Goal: Task Accomplishment & Management: Manage account settings

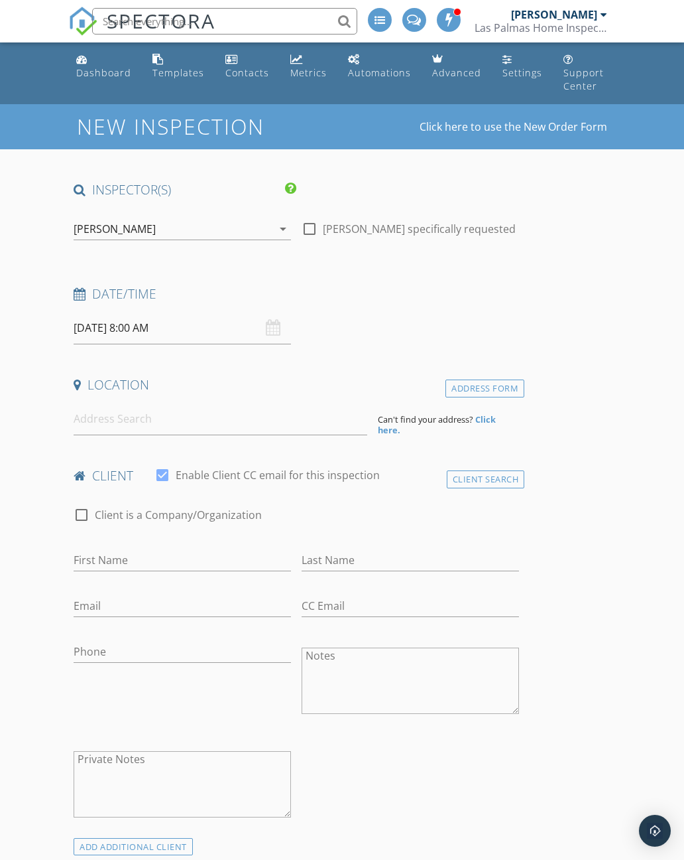
click at [109, 71] on div "Dashboard" at bounding box center [103, 72] width 55 height 13
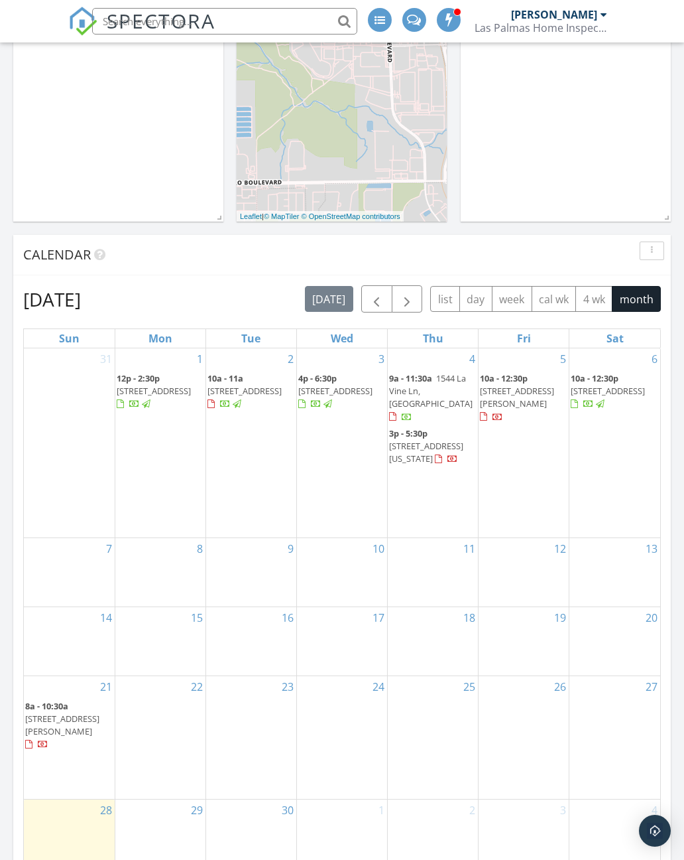
scroll to position [453, 0]
click at [448, 33] on link at bounding box center [450, 21] width 27 height 42
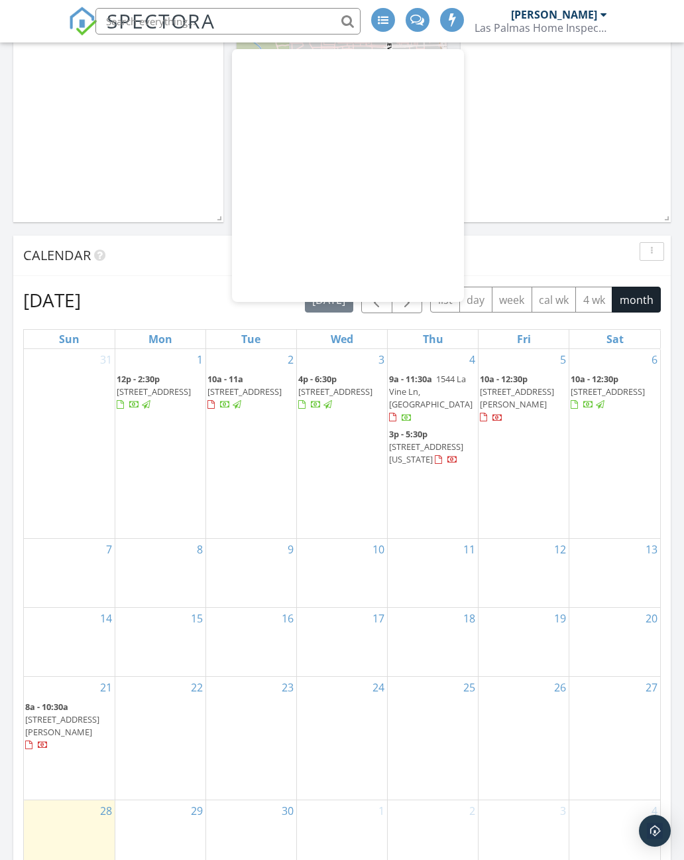
click at [592, 166] on div "In Progress Tony Hernandez 09/21/25 8:00 am 31736 Thelma Ave, Thousand Palms, C…" at bounding box center [566, 29] width 210 height 385
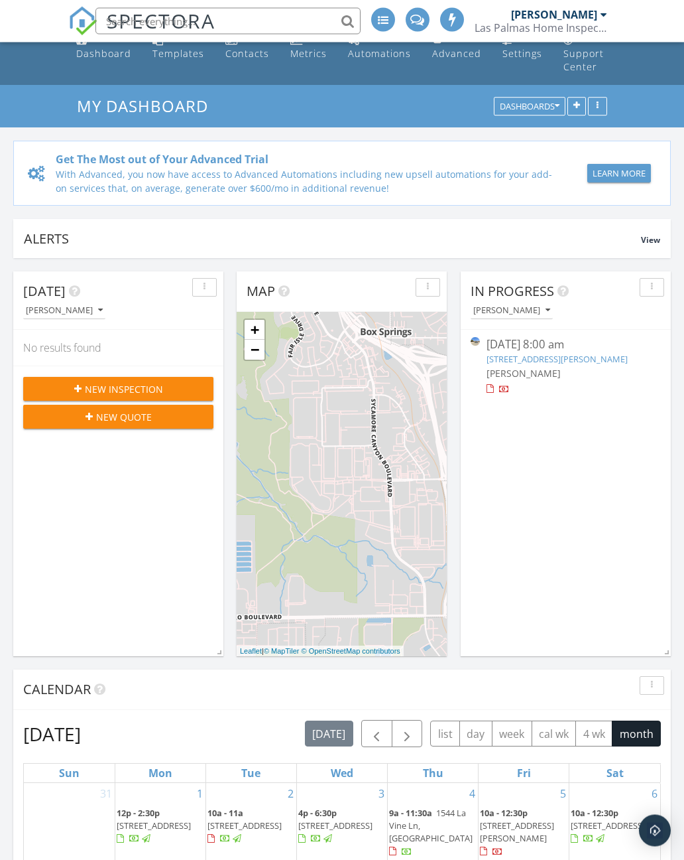
scroll to position [0, 0]
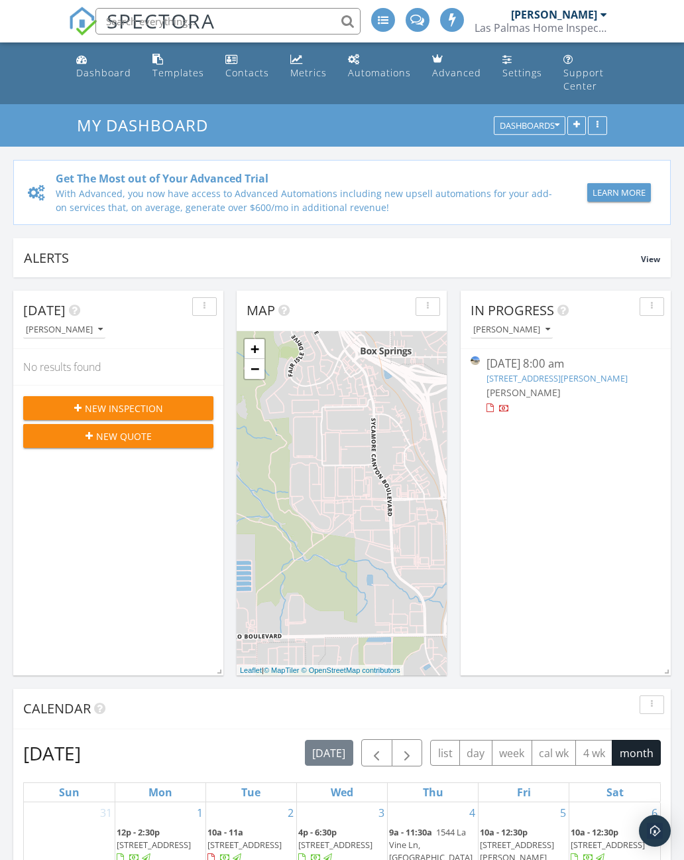
click at [190, 67] on div "Templates" at bounding box center [179, 72] width 52 height 13
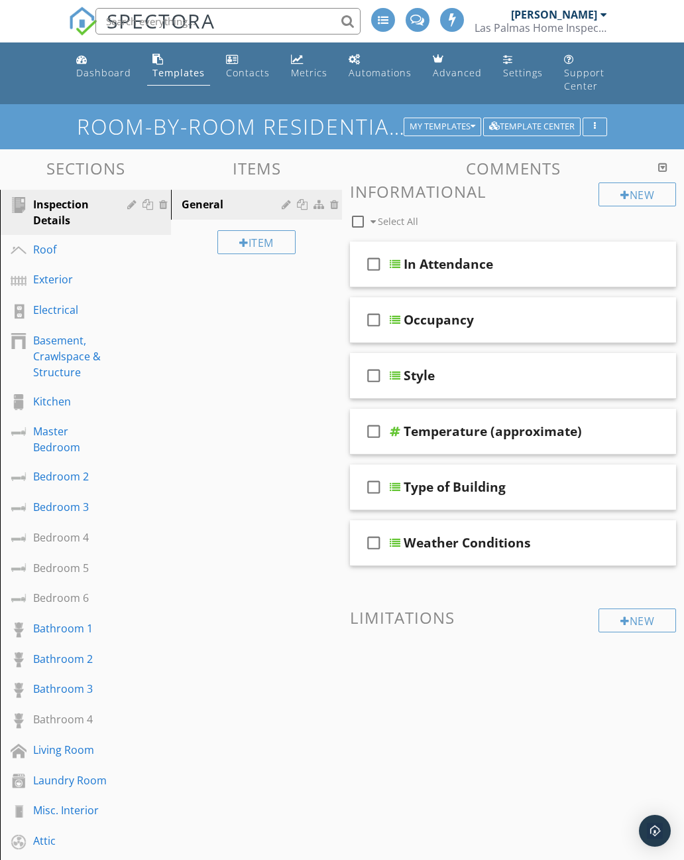
click at [72, 401] on div "Kitchen" at bounding box center [70, 401] width 75 height 16
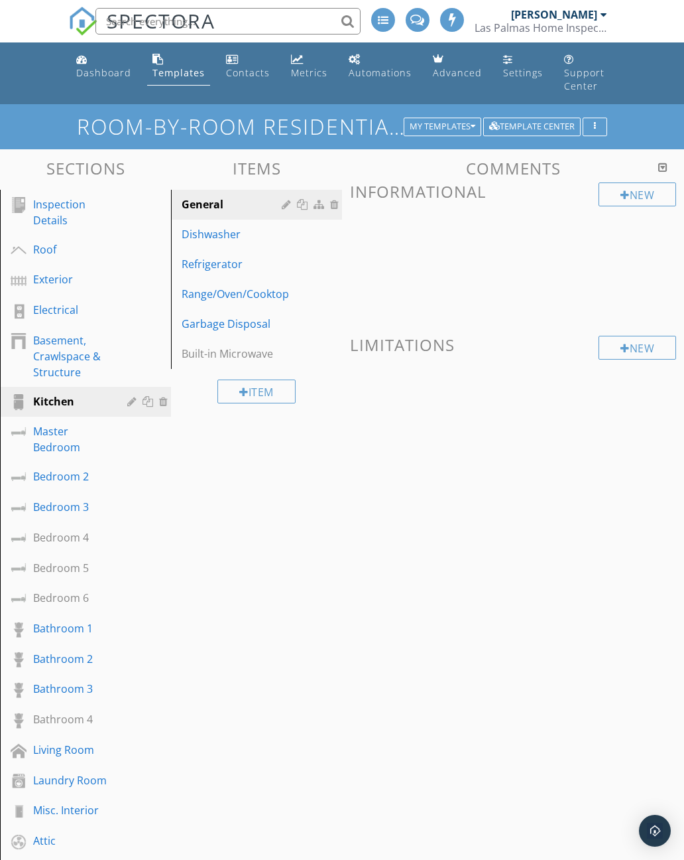
click at [267, 391] on div "Item" at bounding box center [257, 391] width 78 height 24
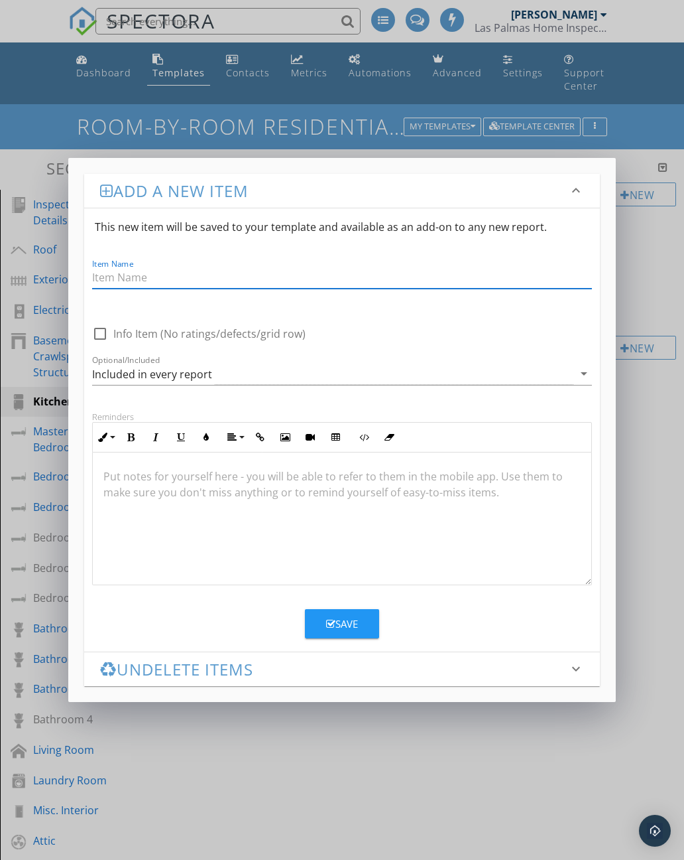
click at [584, 184] on div "Add a new item keyboard_arrow_down" at bounding box center [342, 191] width 516 height 34
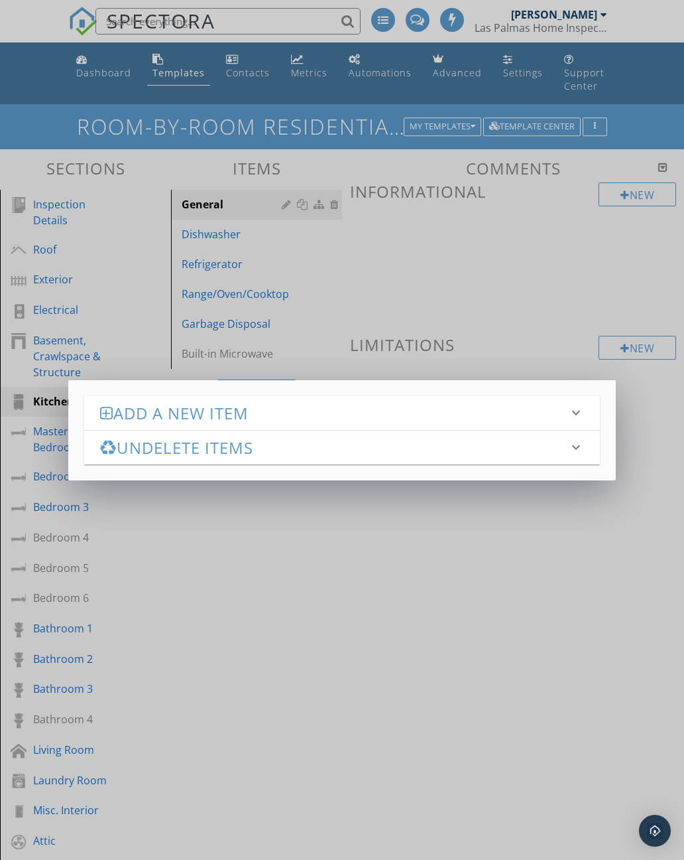
click at [327, 419] on h3 "Add a new item" at bounding box center [334, 413] width 468 height 18
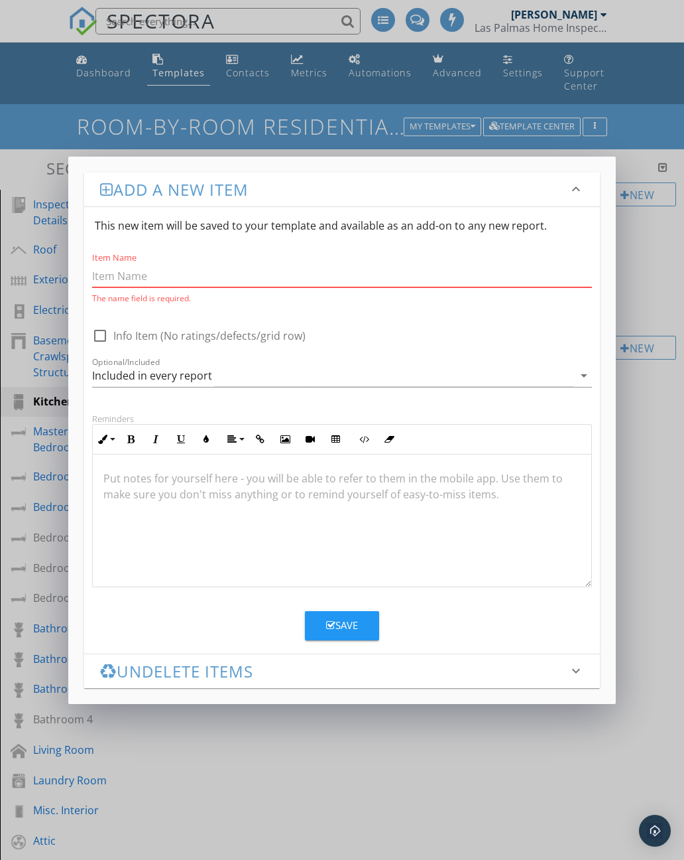
click at [664, 310] on div "Add a new item keyboard_arrow_down This new item will be saved to your template…" at bounding box center [342, 430] width 684 height 860
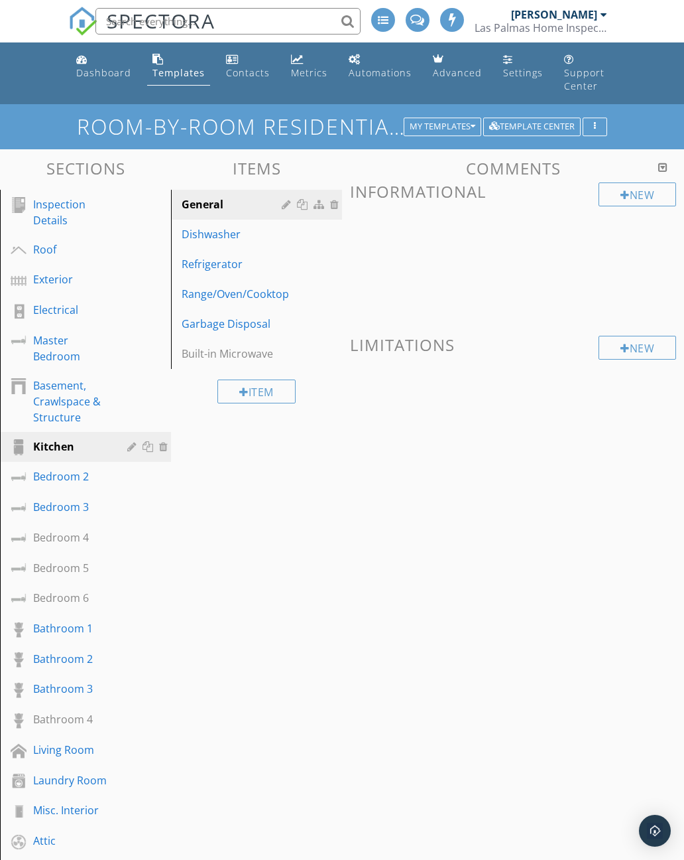
click at [66, 340] on div "Master Bedroom" at bounding box center [70, 348] width 75 height 32
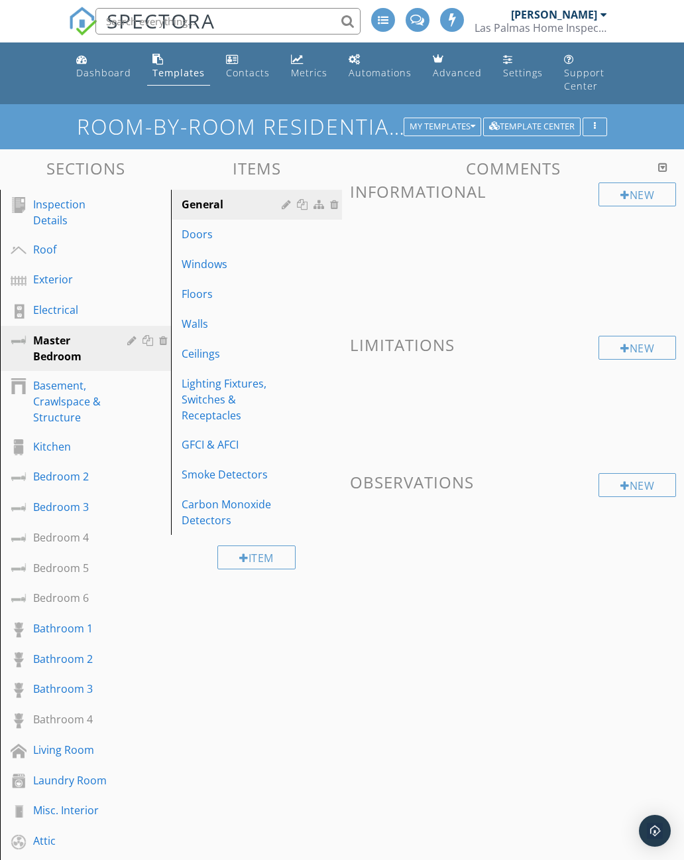
click at [58, 256] on div "Roof" at bounding box center [70, 249] width 75 height 16
click at [58, 253] on div "Roof" at bounding box center [70, 249] width 75 height 16
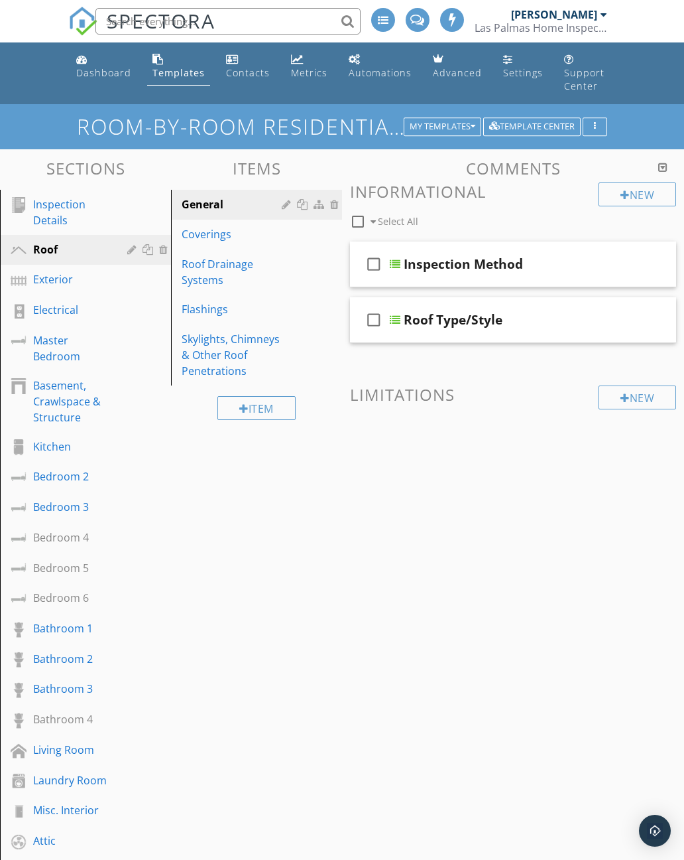
click at [485, 271] on div "Inspection Method" at bounding box center [463, 264] width 119 height 16
click at [375, 263] on icon "check_box_outline_blank" at bounding box center [373, 264] width 21 height 32
click at [370, 265] on icon "check_box" at bounding box center [373, 264] width 21 height 32
click at [472, 326] on div "Roof Type/Style" at bounding box center [453, 320] width 99 height 16
click at [389, 261] on div "check_box_outline_blank" at bounding box center [376, 264] width 27 height 32
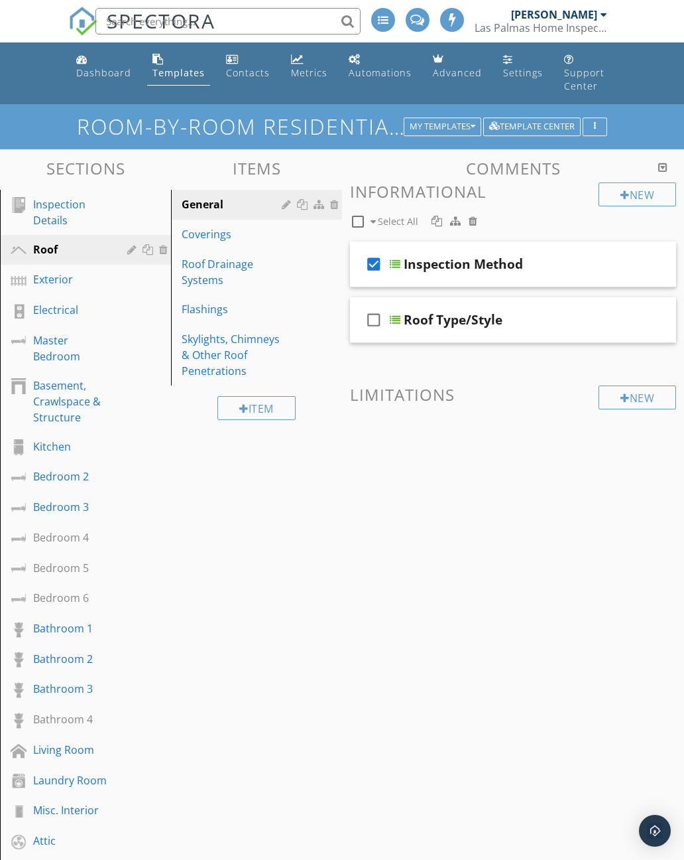
click at [397, 270] on div "check_box Inspection Method" at bounding box center [513, 264] width 326 height 46
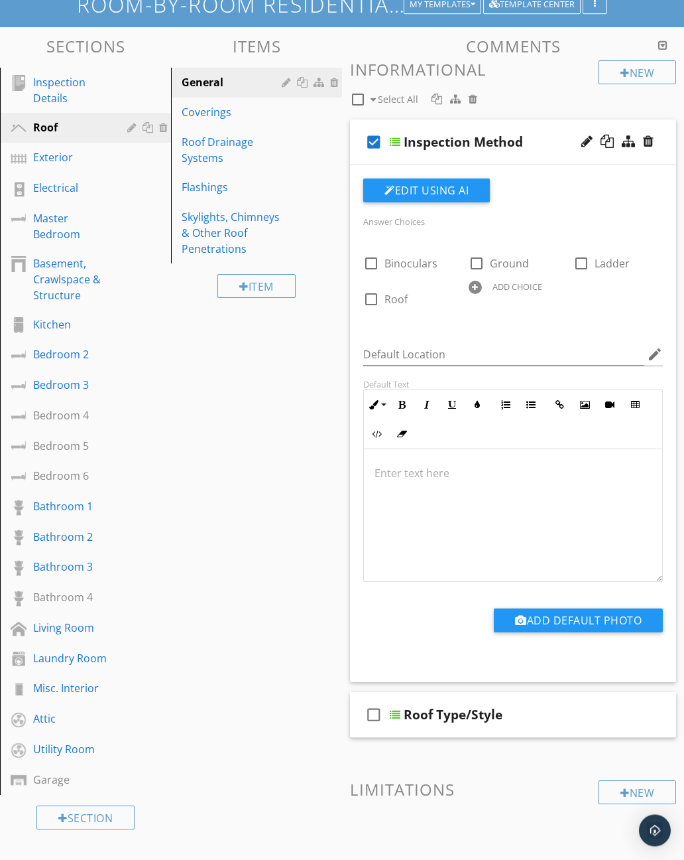
scroll to position [122, 0]
click at [72, 779] on div "Garage" at bounding box center [70, 779] width 75 height 16
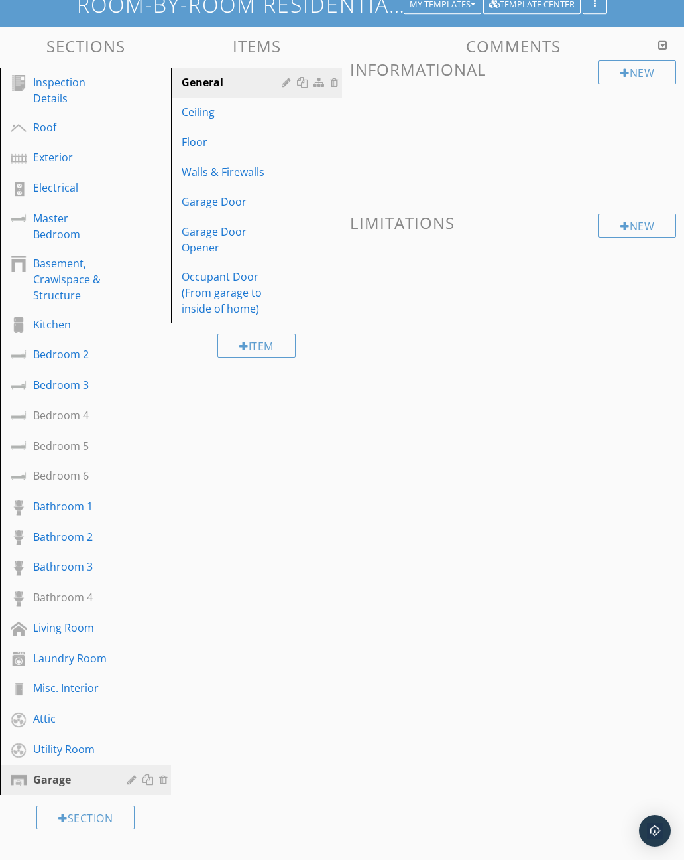
click at [71, 572] on div "Bathroom 3" at bounding box center [70, 566] width 75 height 16
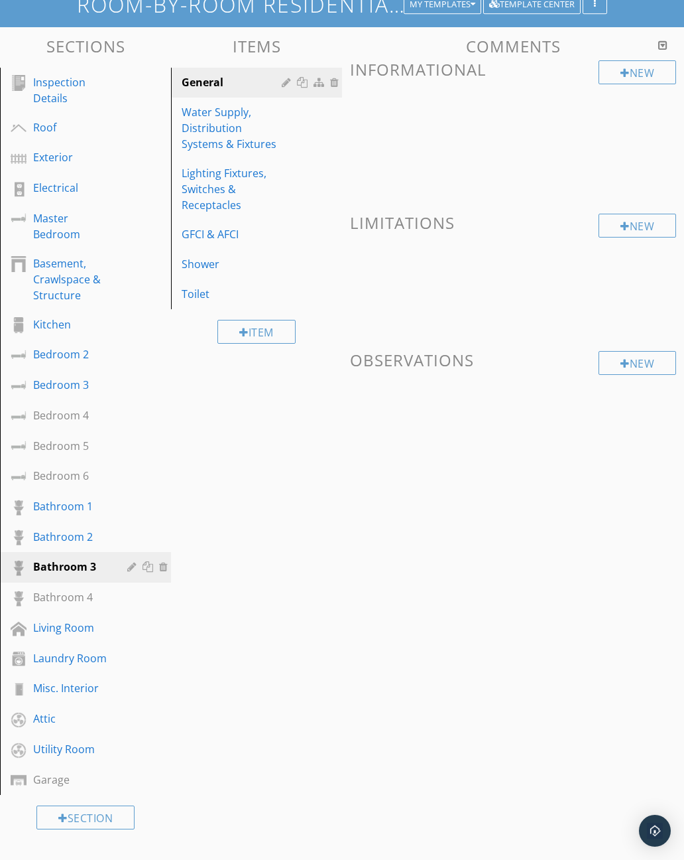
click at [216, 298] on div "Toilet" at bounding box center [234, 294] width 104 height 16
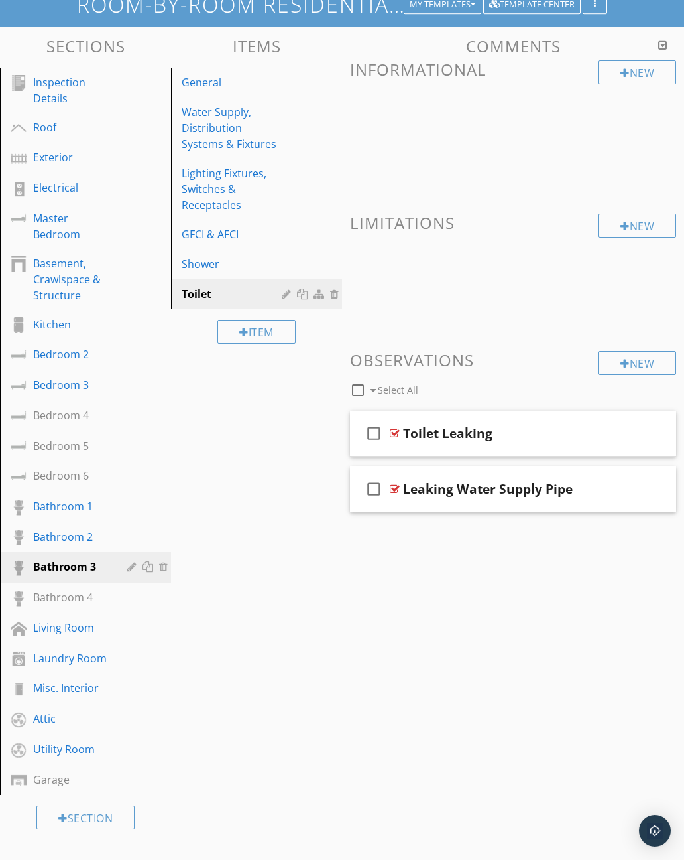
click at [211, 267] on div "Shower" at bounding box center [234, 264] width 104 height 16
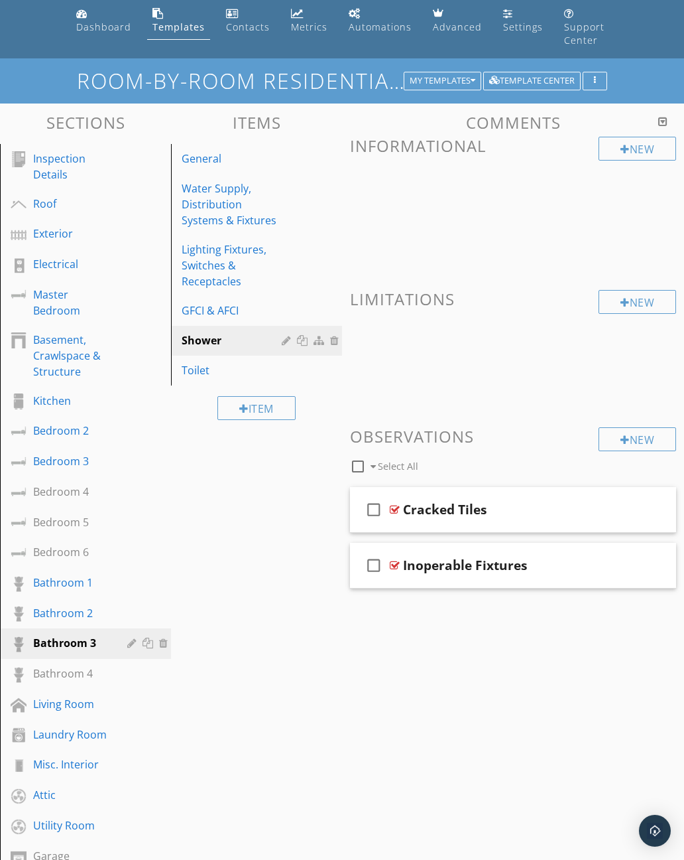
scroll to position [0, 0]
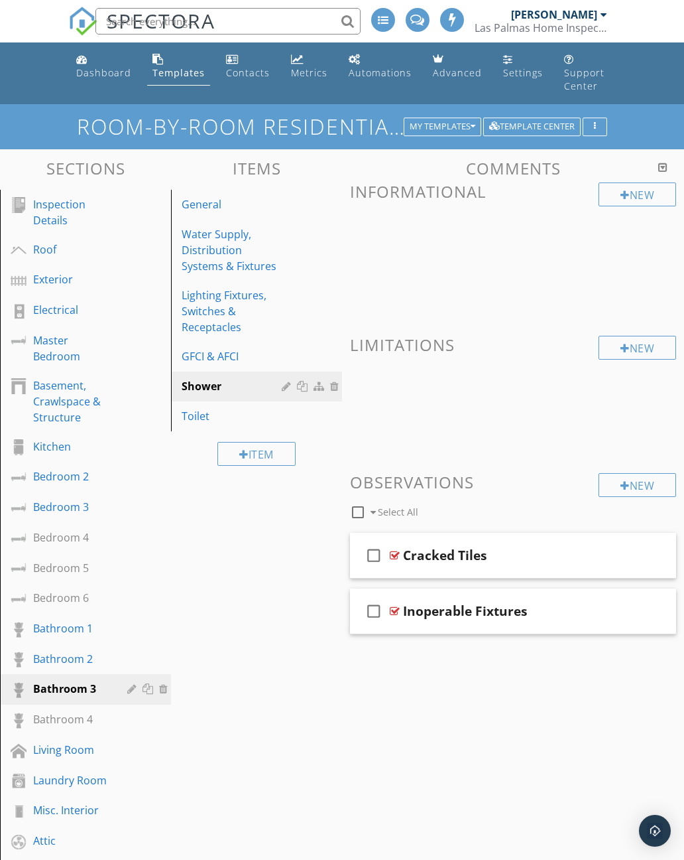
click at [226, 263] on div "Water Supply, Distribution Systems & Fixtures" at bounding box center [234, 250] width 104 height 48
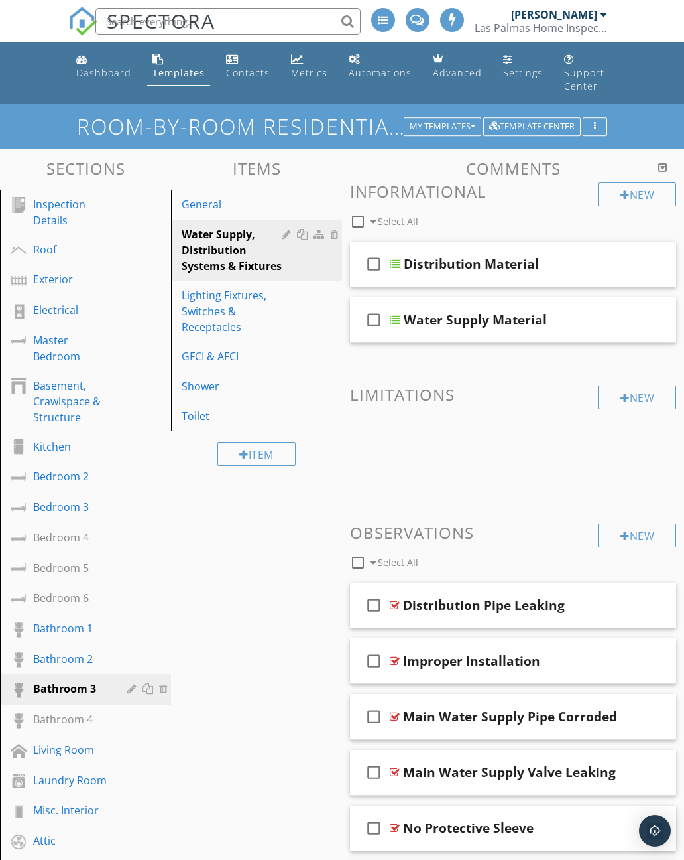
click at [225, 363] on div "GFCI & AFCI" at bounding box center [234, 356] width 104 height 16
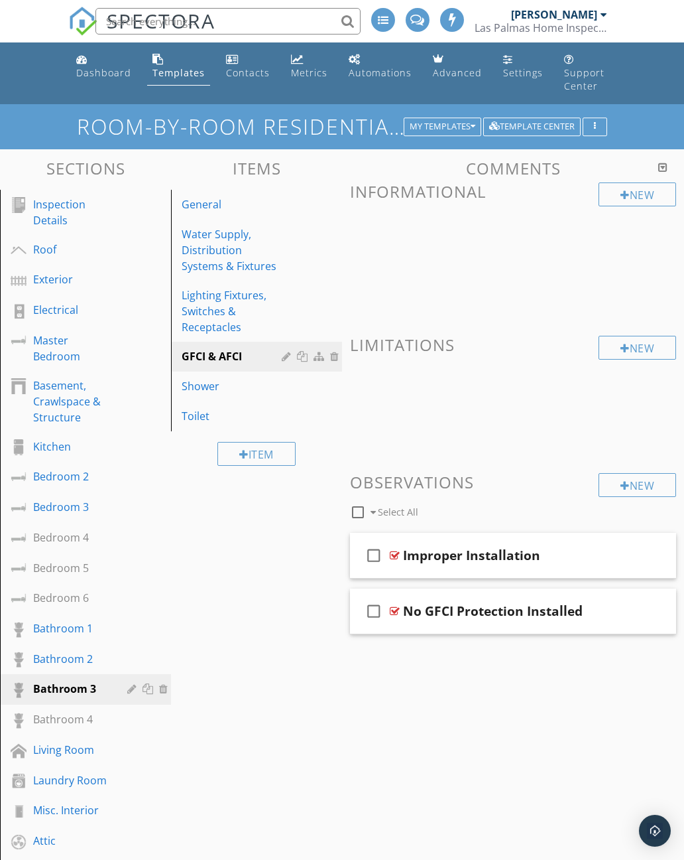
click at [221, 389] on div "Shower" at bounding box center [234, 386] width 104 height 16
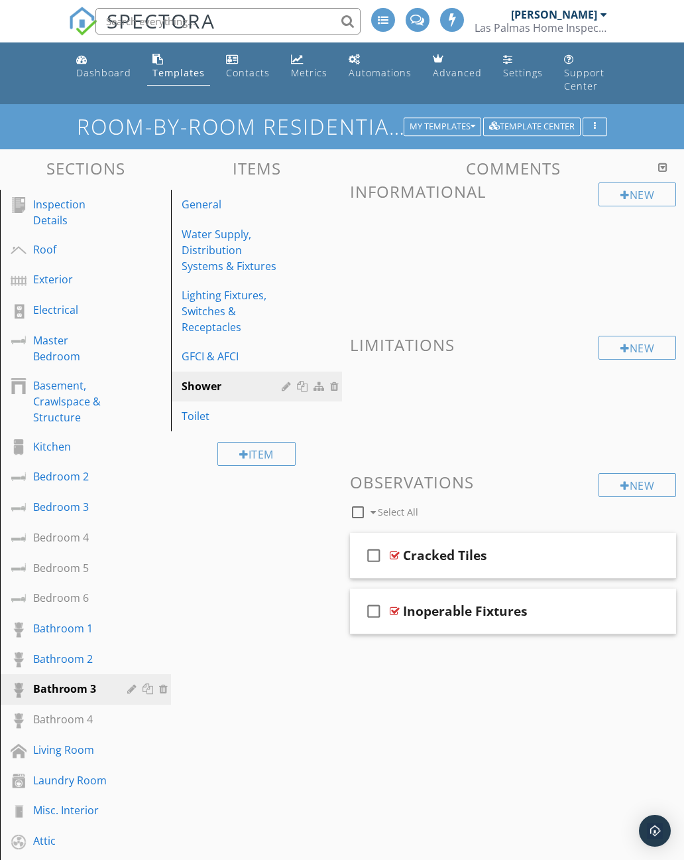
click at [548, 136] on h1 "Room-by-Room Residential Template" at bounding box center [342, 126] width 531 height 23
type input "Room-by-Room Residential Template"
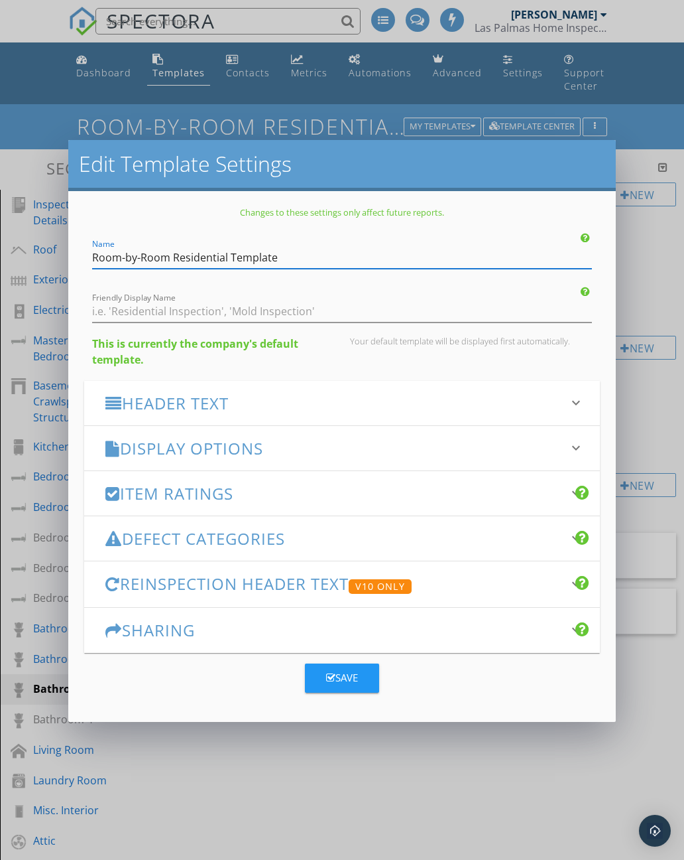
click at [360, 405] on h3 "Header Text" at bounding box center [334, 403] width 458 height 18
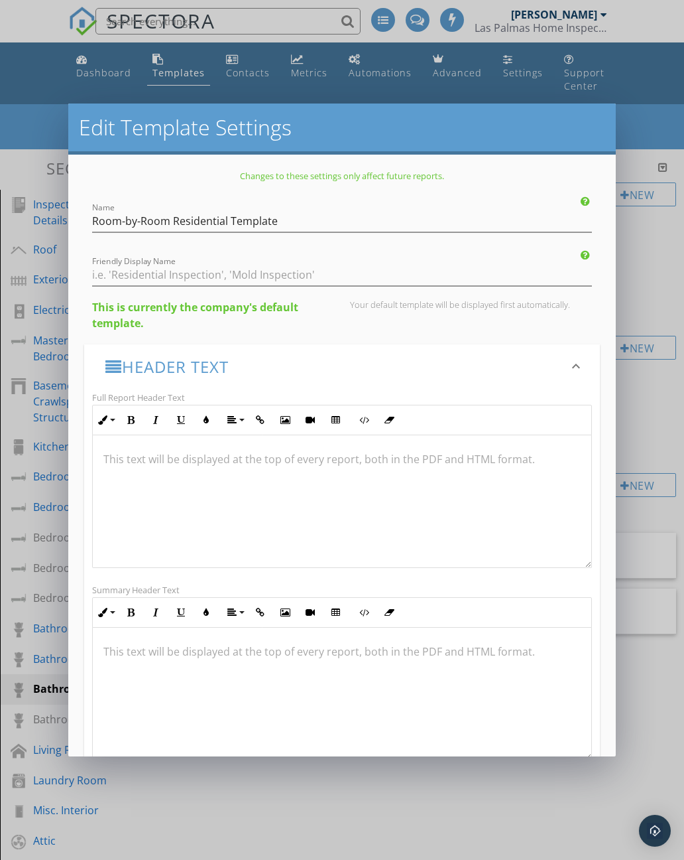
click at [373, 468] on div at bounding box center [342, 501] width 499 height 133
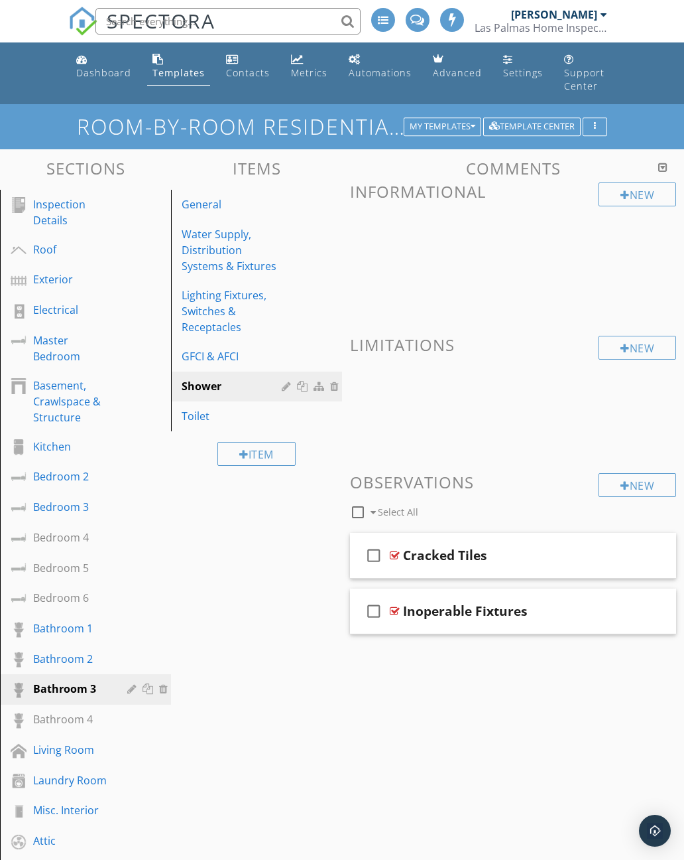
click at [543, 131] on div "Template Center" at bounding box center [532, 126] width 86 height 9
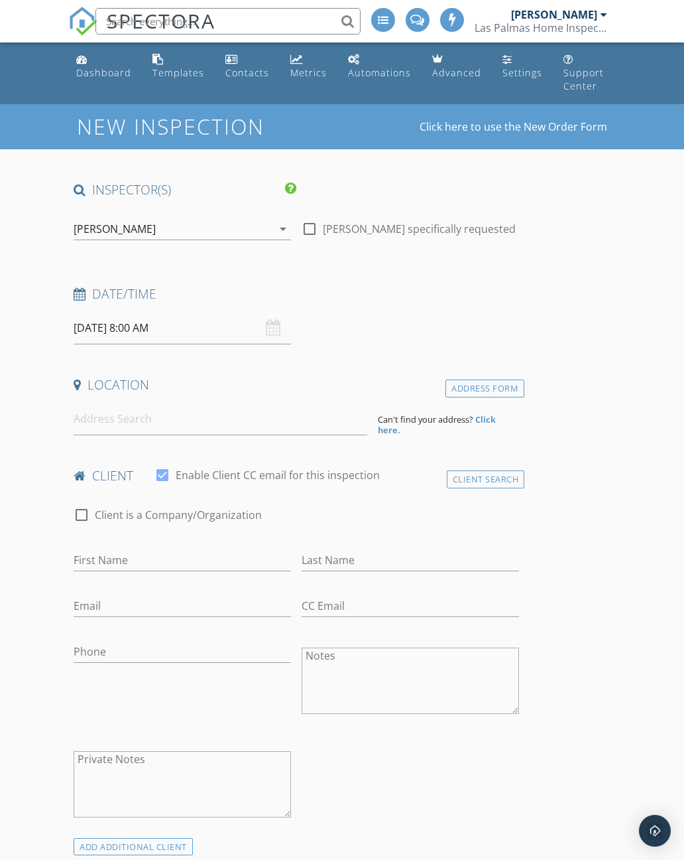
click at [176, 68] on div "Templates" at bounding box center [179, 72] width 52 height 13
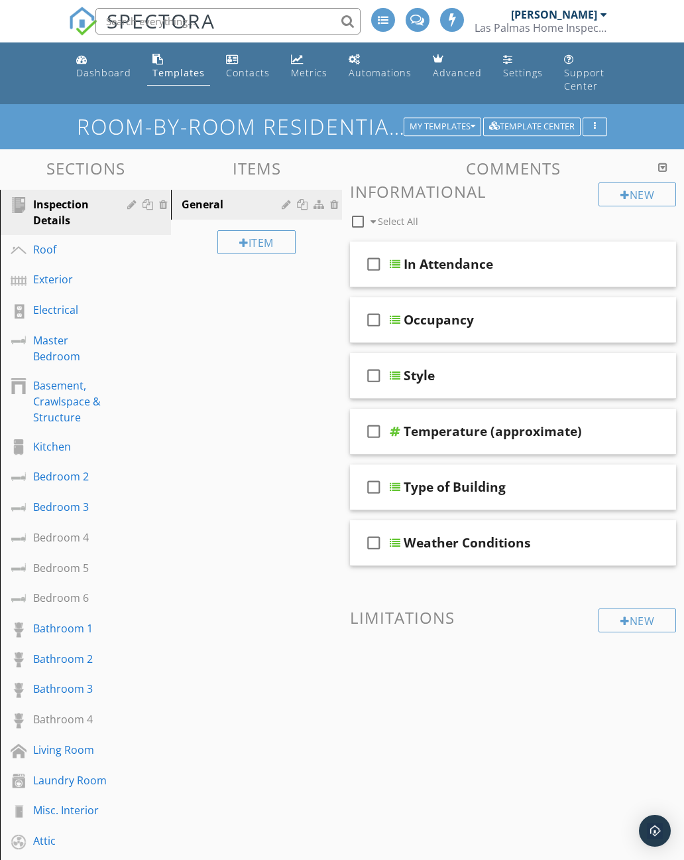
click at [453, 125] on div "My Templates" at bounding box center [443, 126] width 66 height 9
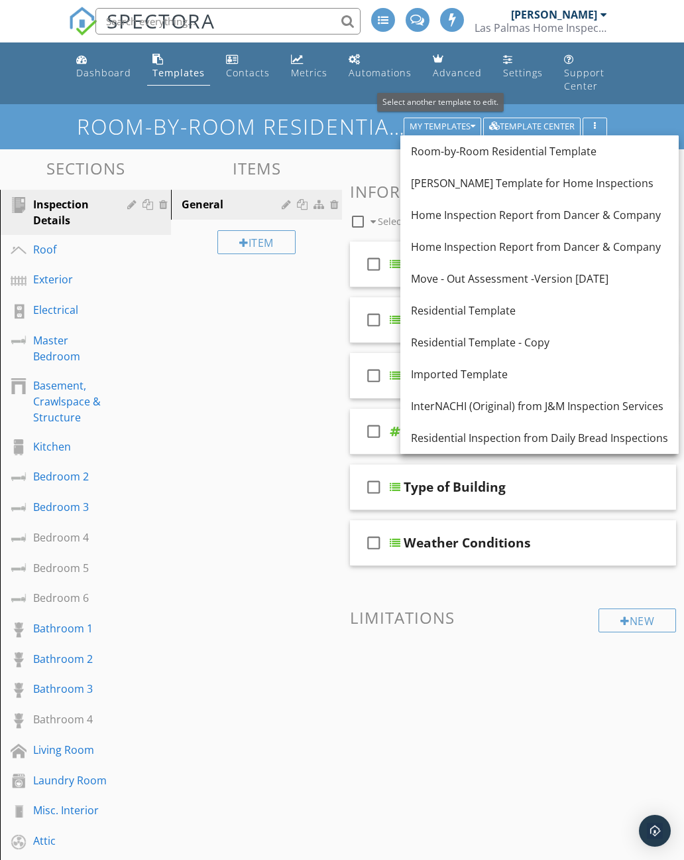
click at [637, 119] on div "Room-by-Room Residential Template My Templates Template Center" at bounding box center [342, 126] width 684 height 44
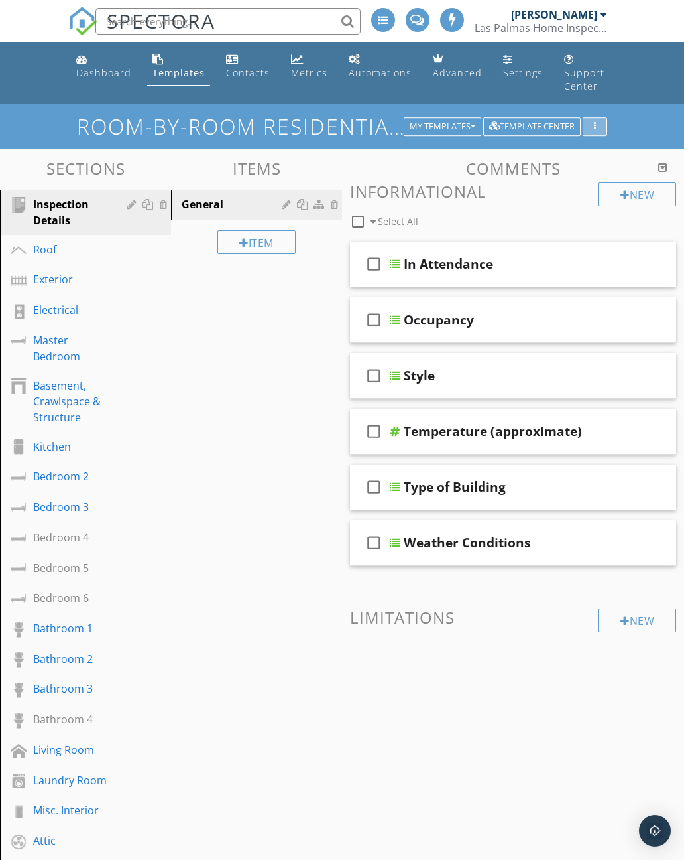
click at [587, 131] on button "button" at bounding box center [595, 126] width 25 height 19
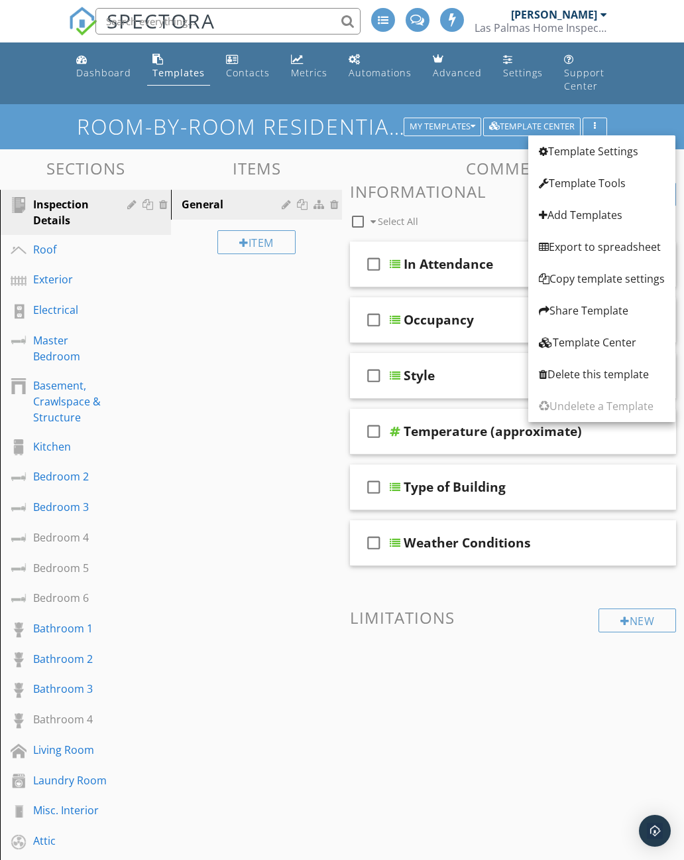
click at [634, 104] on div "Room-by-Room Residential Template My Templates Template Center" at bounding box center [342, 126] width 684 height 44
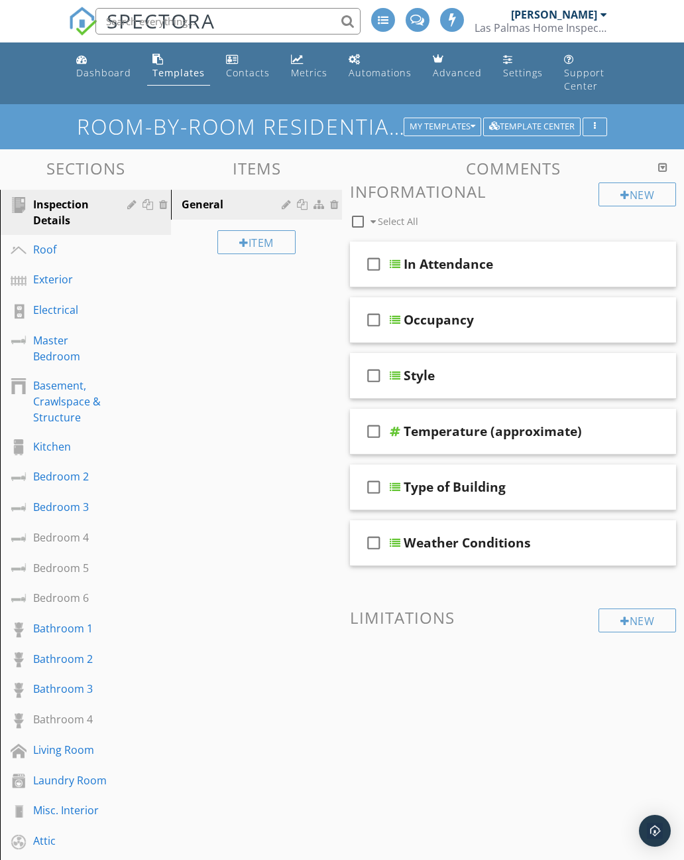
click at [549, 129] on div "Template Center" at bounding box center [532, 126] width 86 height 9
click at [597, 135] on h1 "Room-by-Room Residential Template" at bounding box center [342, 126] width 531 height 23
type input "Room-by-Room Residential Template"
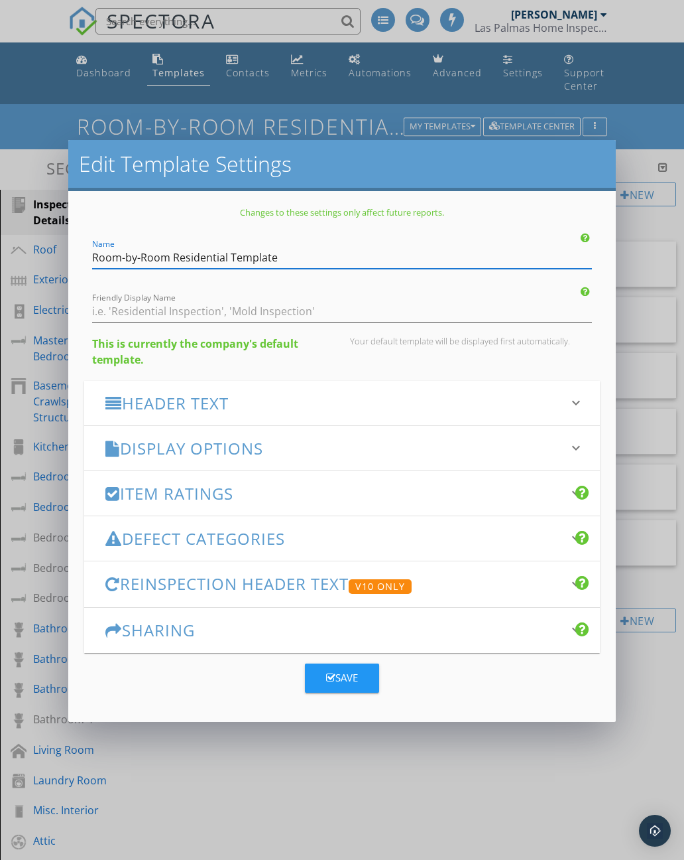
click at [556, 401] on h3 "Header Text" at bounding box center [334, 403] width 458 height 18
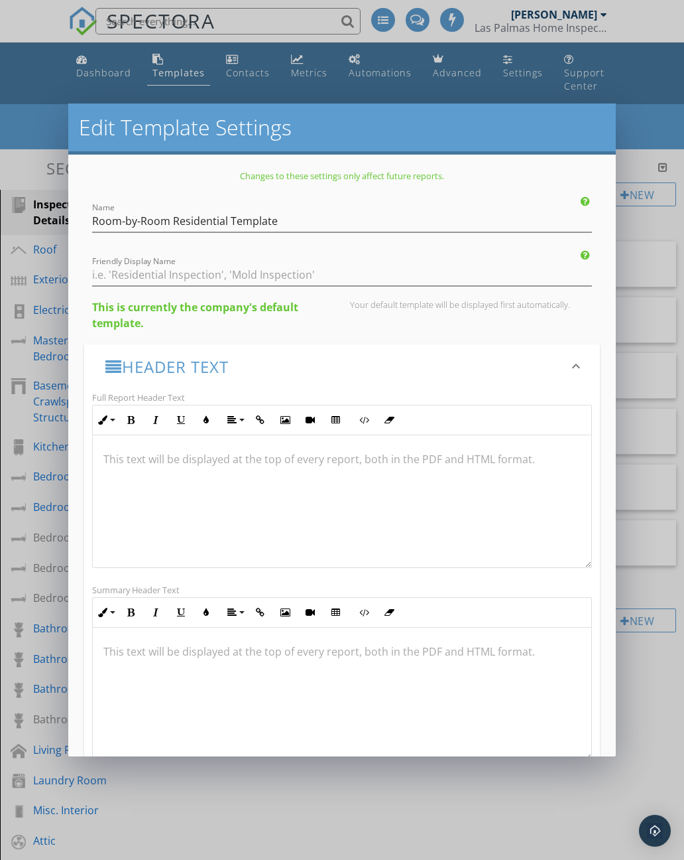
click at [474, 493] on div at bounding box center [342, 501] width 499 height 133
click at [563, 405] on div "Inline Style XLarge Large Normal Small Light Small/Light Bold Italic Underline …" at bounding box center [342, 420] width 500 height 31
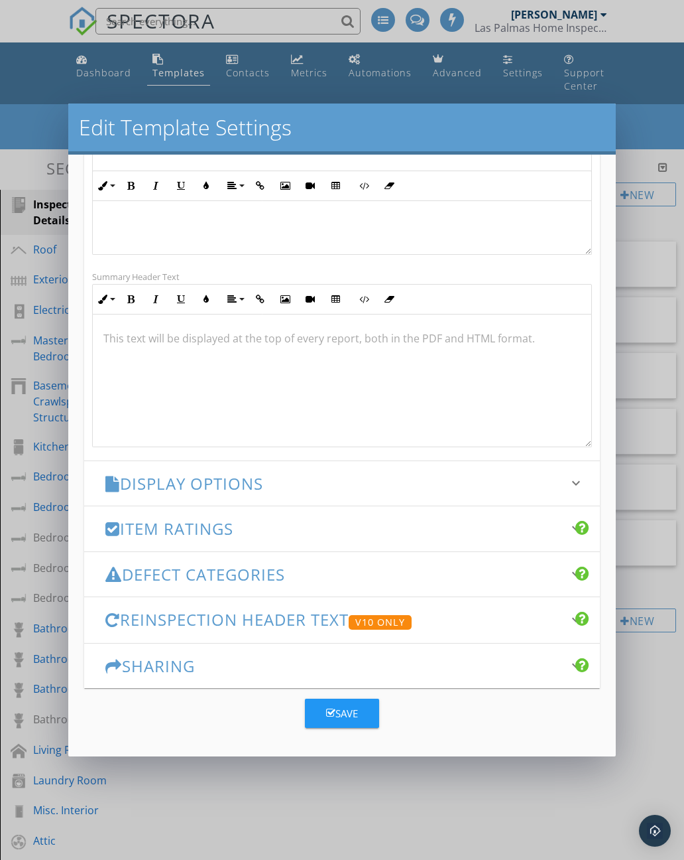
scroll to position [312, 0]
click at [340, 716] on div "Save" at bounding box center [342, 713] width 32 height 15
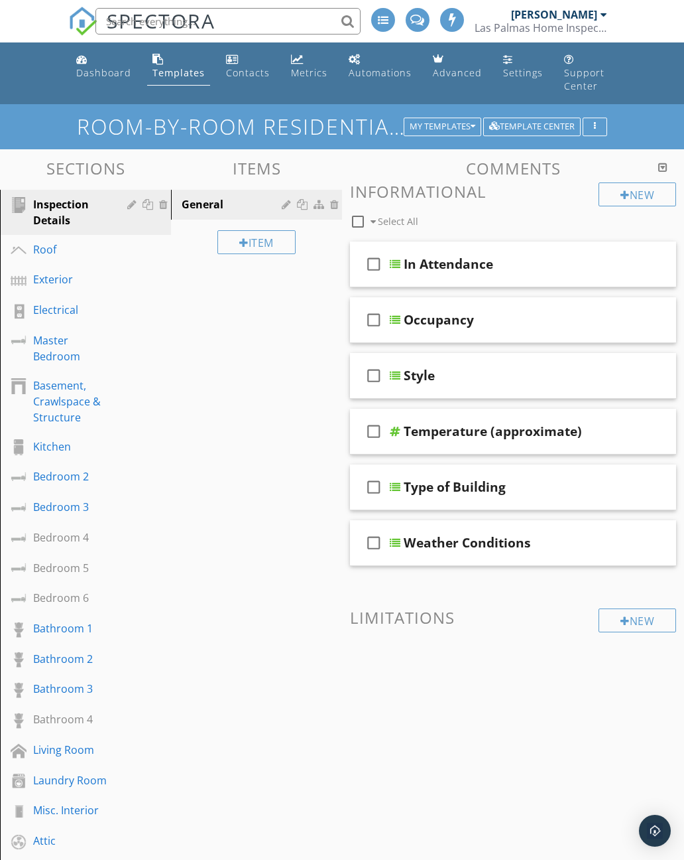
scroll to position [0, 0]
click at [602, 130] on button "button" at bounding box center [595, 126] width 25 height 19
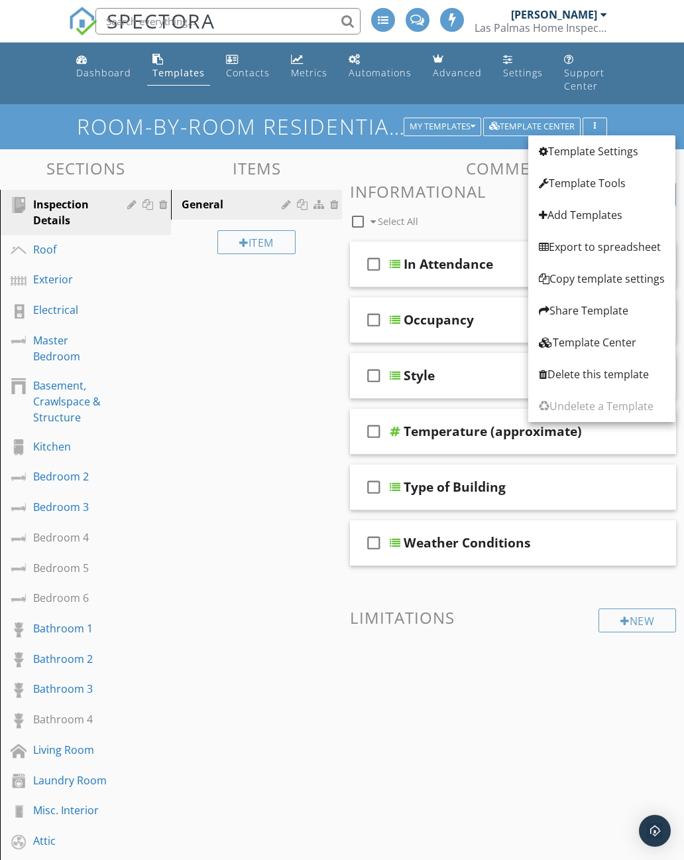
click at [611, 156] on div "Template Settings" at bounding box center [602, 151] width 126 height 16
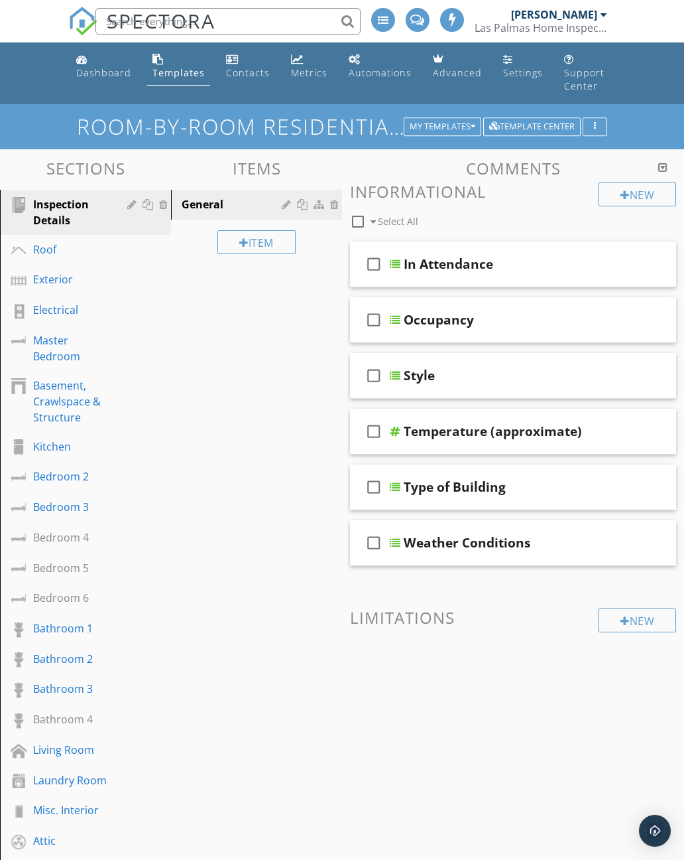
click at [663, 140] on div "Room-by-Room Residential Template My Templates Template Center" at bounding box center [342, 126] width 684 height 44
click at [592, 133] on button "button" at bounding box center [595, 126] width 25 height 19
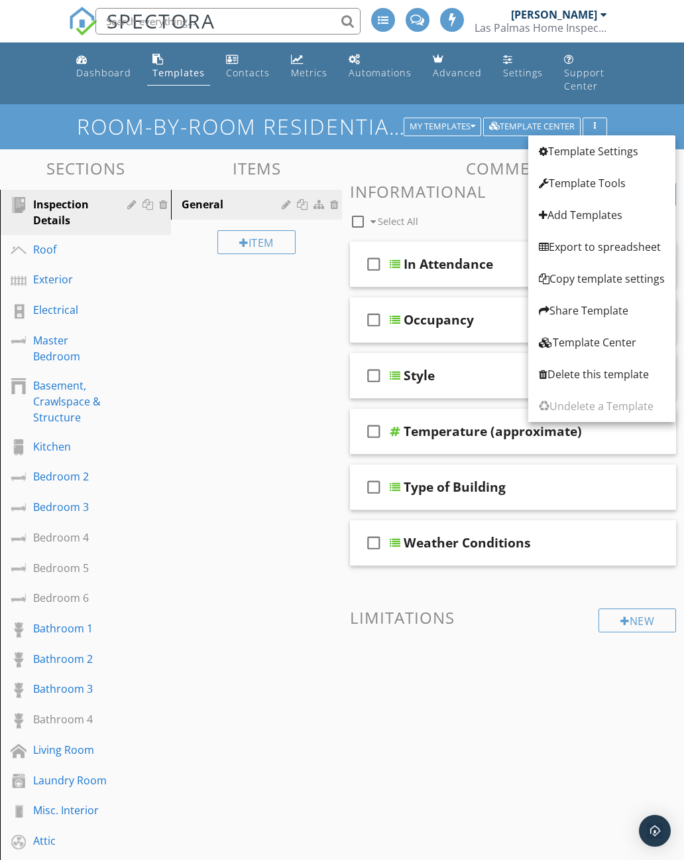
click at [269, 470] on div "Sections Inspection Details Roof Exterior Electrical Master Bedroom Basement, C…" at bounding box center [342, 614] width 684 height 931
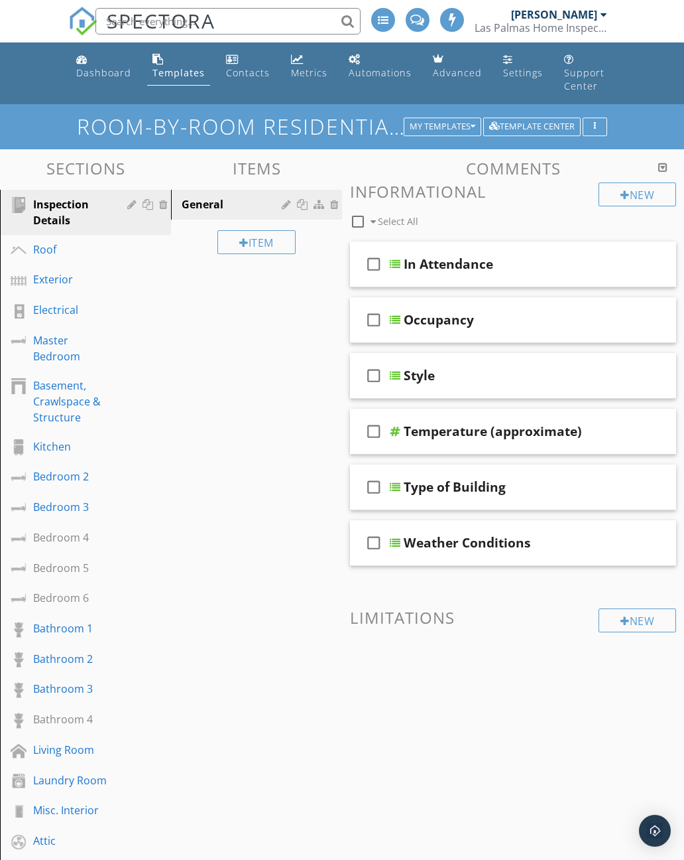
click at [557, 133] on button "Template Center" at bounding box center [533, 126] width 98 height 19
click at [454, 137] on h1 "Room-by-Room Residential Template" at bounding box center [342, 126] width 531 height 23
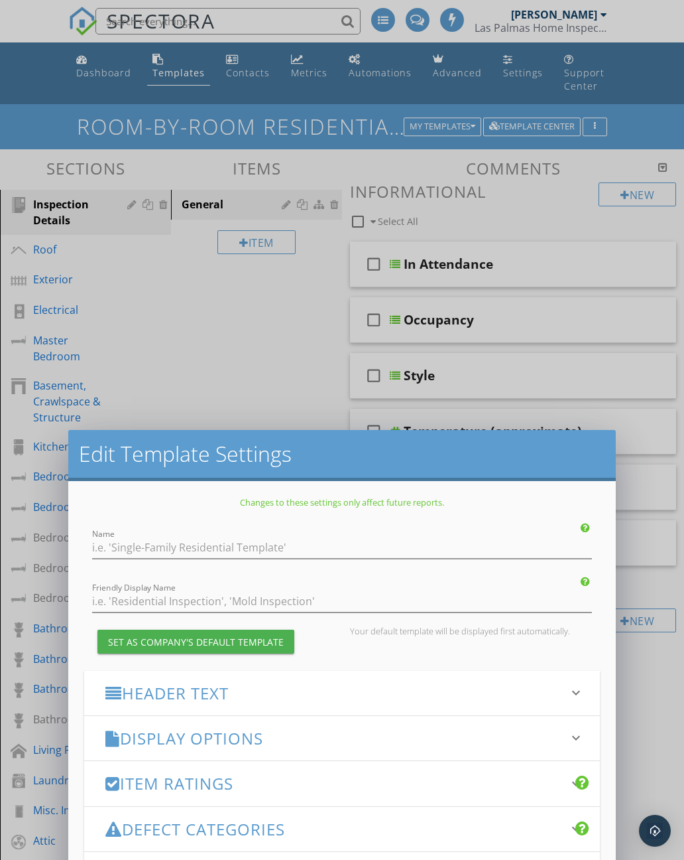
type input "Room-by-Room Residential Template"
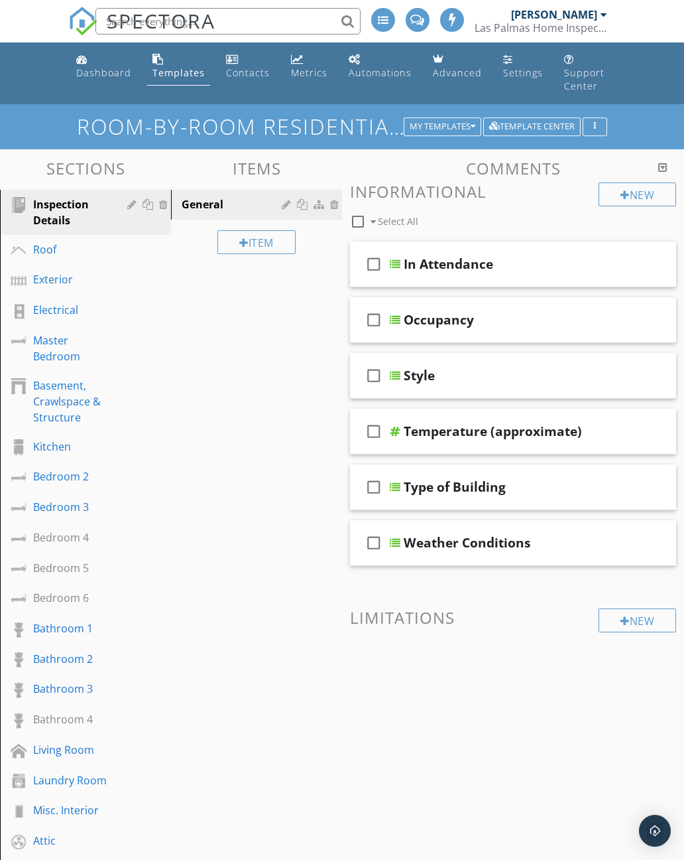
click at [653, 157] on div at bounding box center [342, 430] width 684 height 860
click at [470, 131] on div "My Templates" at bounding box center [443, 126] width 66 height 9
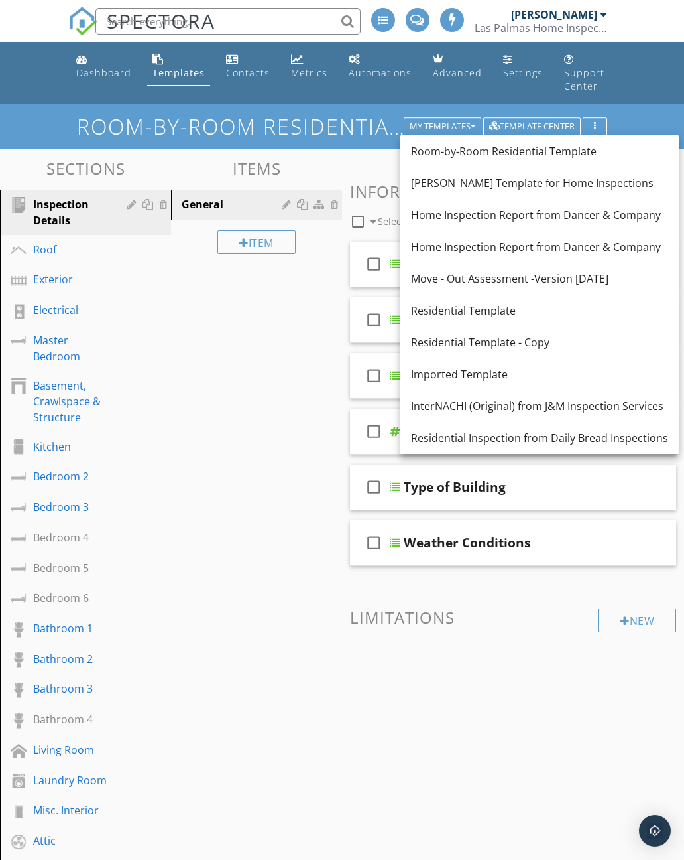
click at [460, 436] on div "Residential Inspection from Daily Bread Inspections" at bounding box center [539, 438] width 257 height 16
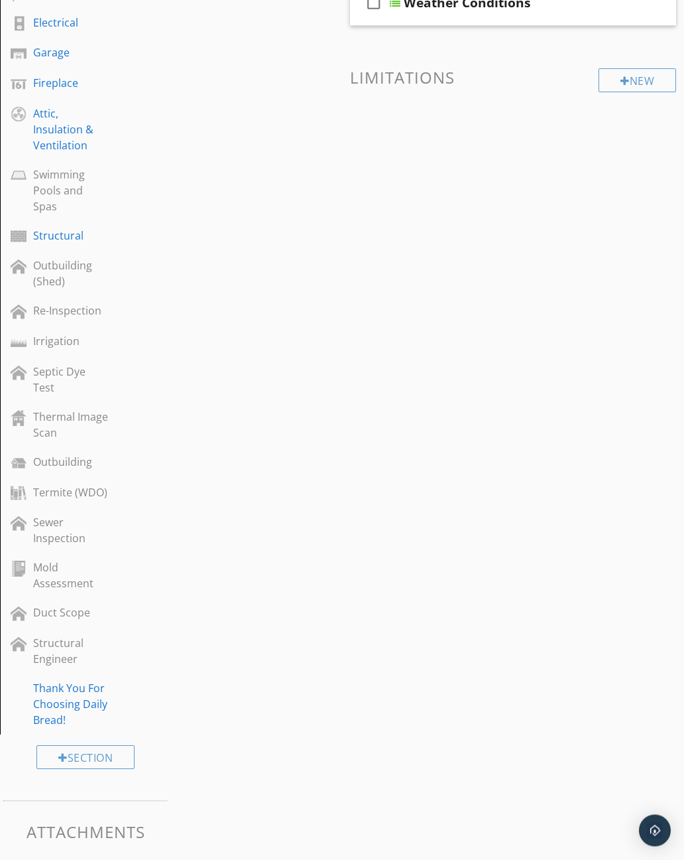
scroll to position [484, 0]
click at [66, 514] on div "Sewer Inspection" at bounding box center [70, 530] width 75 height 32
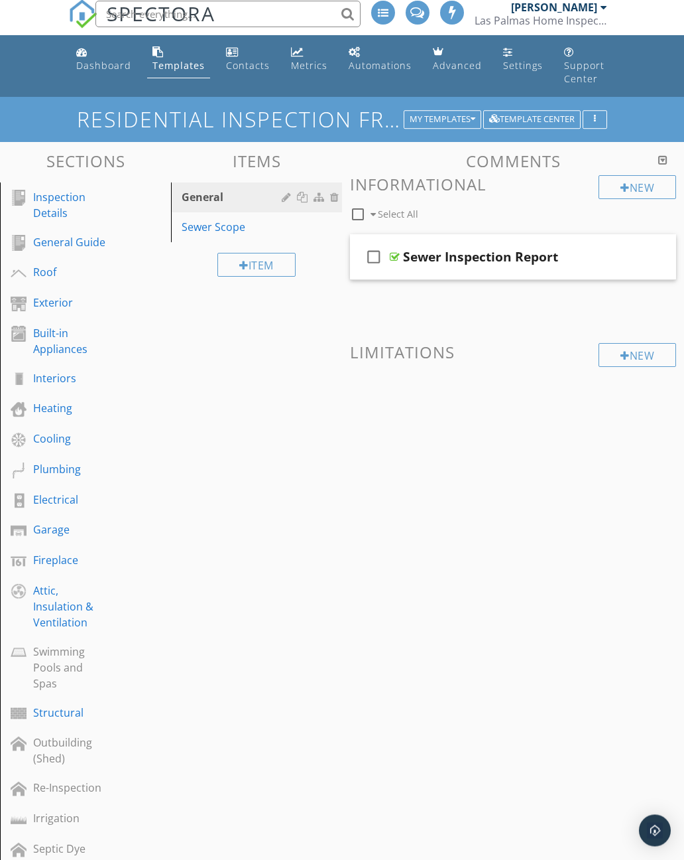
scroll to position [0, 0]
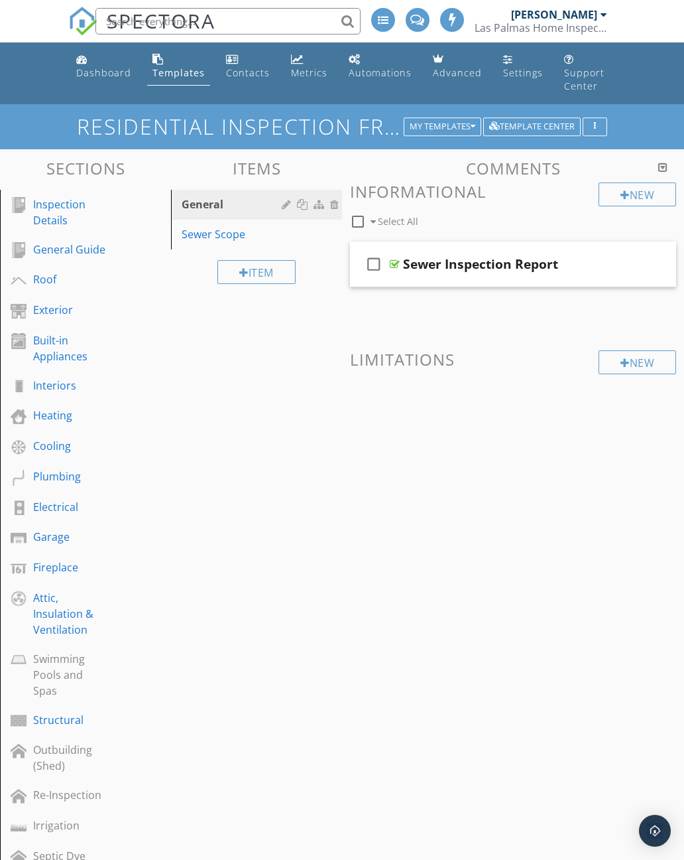
click at [459, 271] on div "Sewer Inspection Report" at bounding box center [480, 264] width 155 height 16
click at [389, 495] on div "Sections Inspection Details General Guide Roof Exterior Built-in Appliances Int…" at bounding box center [342, 765] width 684 height 1232
click at [274, 277] on div "Item" at bounding box center [257, 272] width 78 height 24
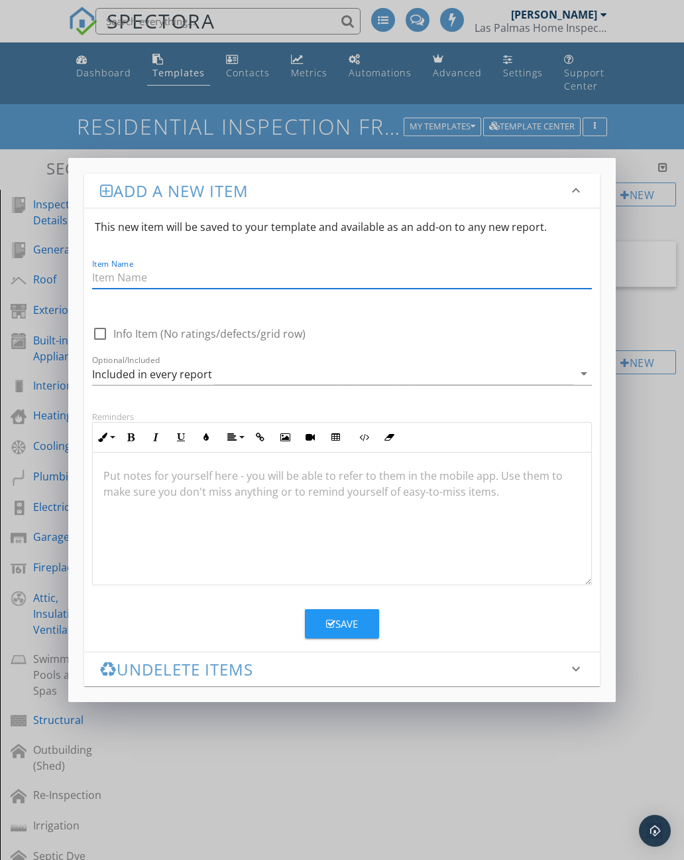
scroll to position [1, 0]
click at [661, 133] on div "Add a new item keyboard_arrow_down This new item will be saved to your template…" at bounding box center [342, 430] width 684 height 860
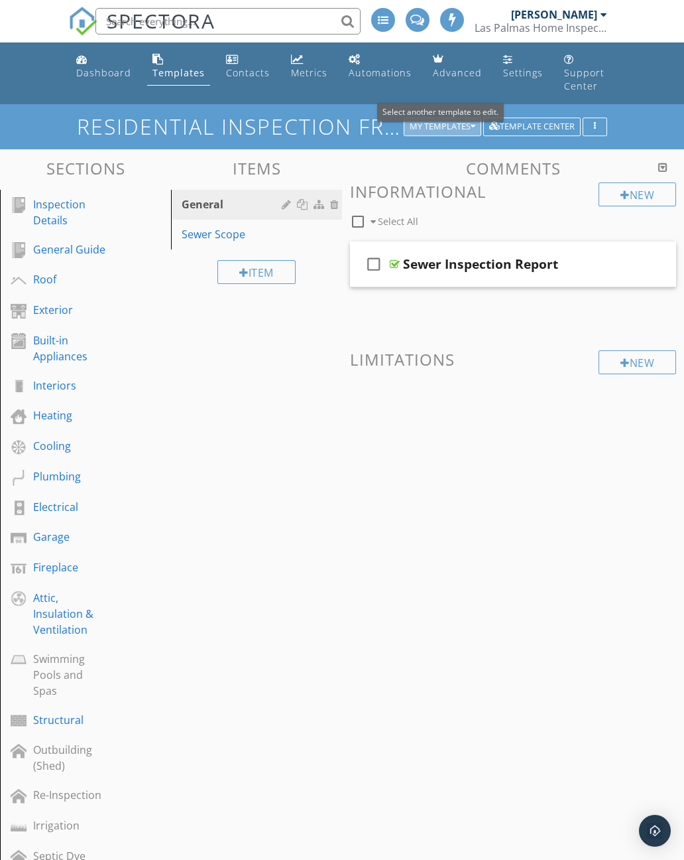
click at [471, 130] on icon "button" at bounding box center [473, 126] width 5 height 9
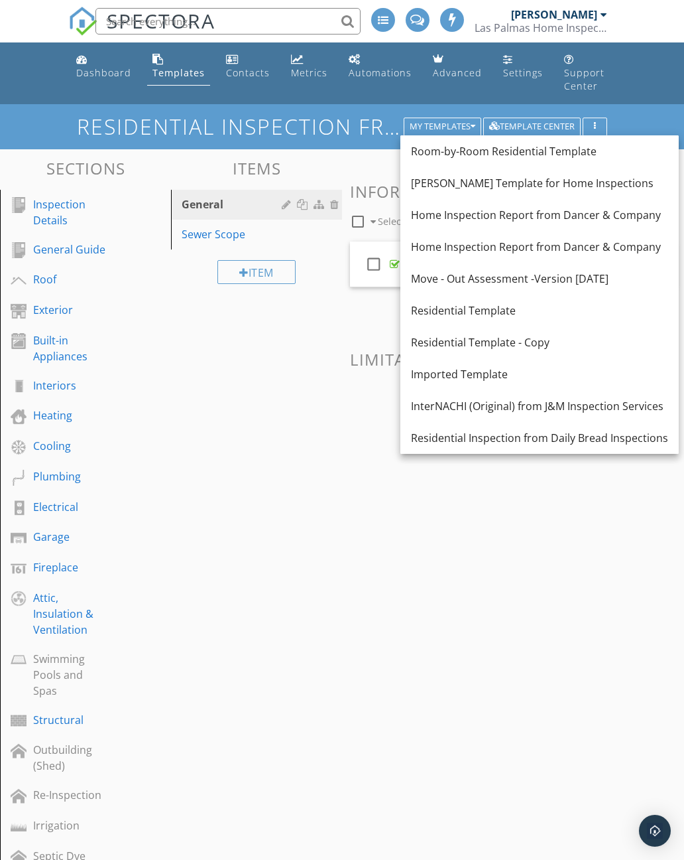
click at [506, 228] on link "Home Inspection Report from Dancer & Company" at bounding box center [540, 215] width 279 height 32
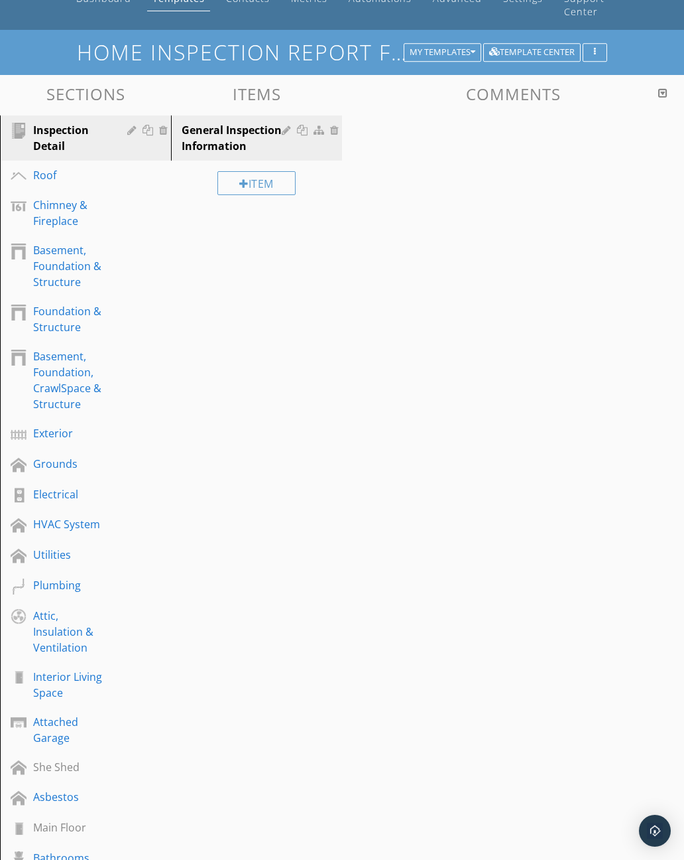
scroll to position [0, 0]
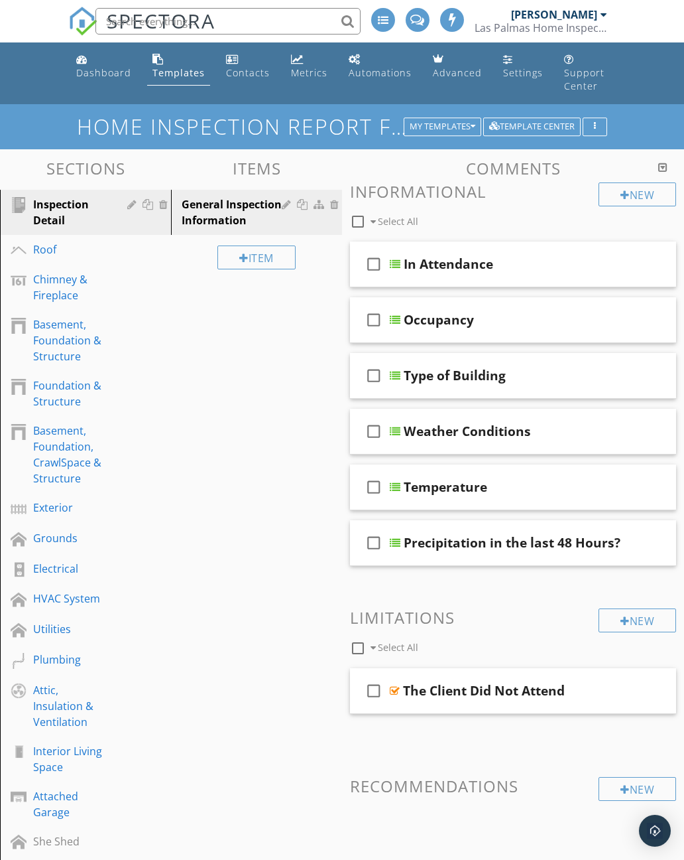
click at [457, 131] on div "My Templates" at bounding box center [443, 126] width 66 height 9
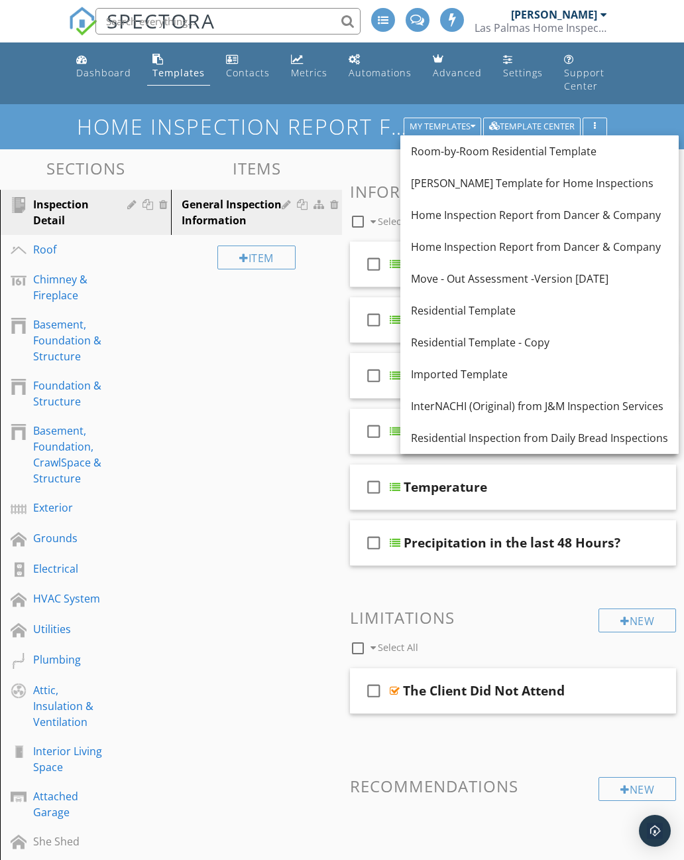
click at [545, 156] on div "Room-by-Room Residential Template" at bounding box center [539, 151] width 257 height 16
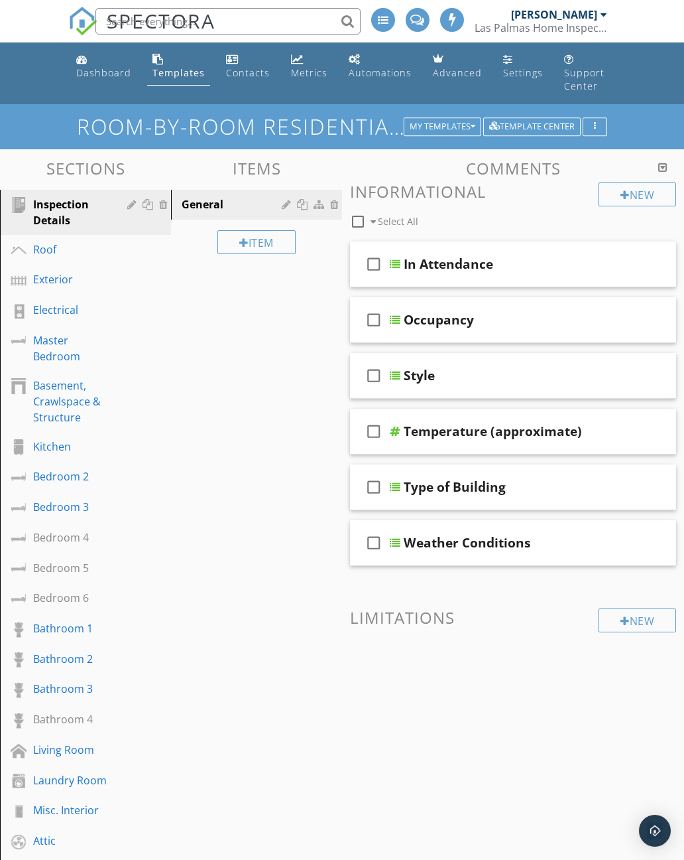
click at [60, 249] on div "Roof" at bounding box center [70, 249] width 75 height 16
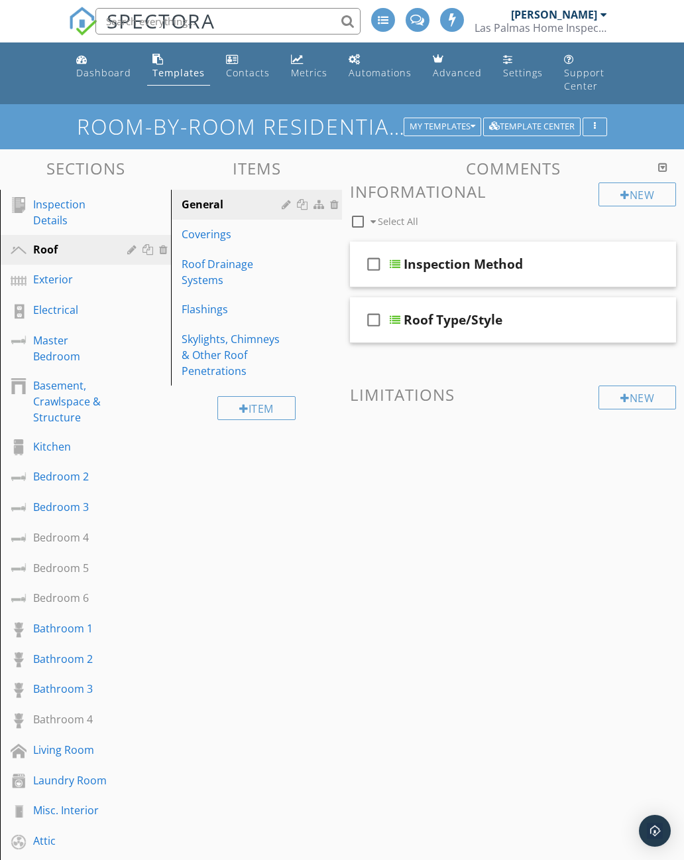
click at [69, 283] on div "Exterior" at bounding box center [70, 279] width 75 height 16
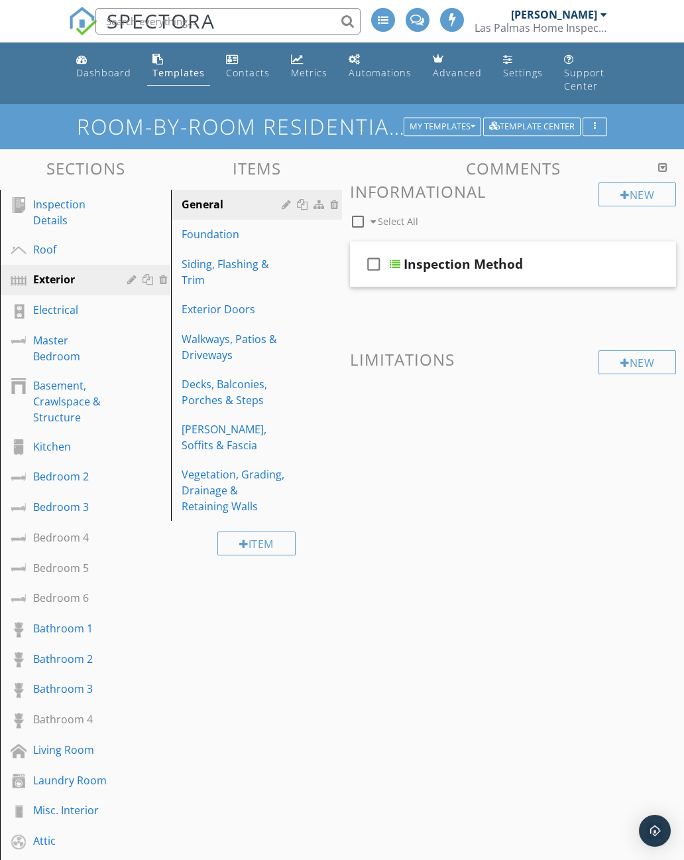
click at [82, 312] on div "Electrical" at bounding box center [70, 310] width 75 height 16
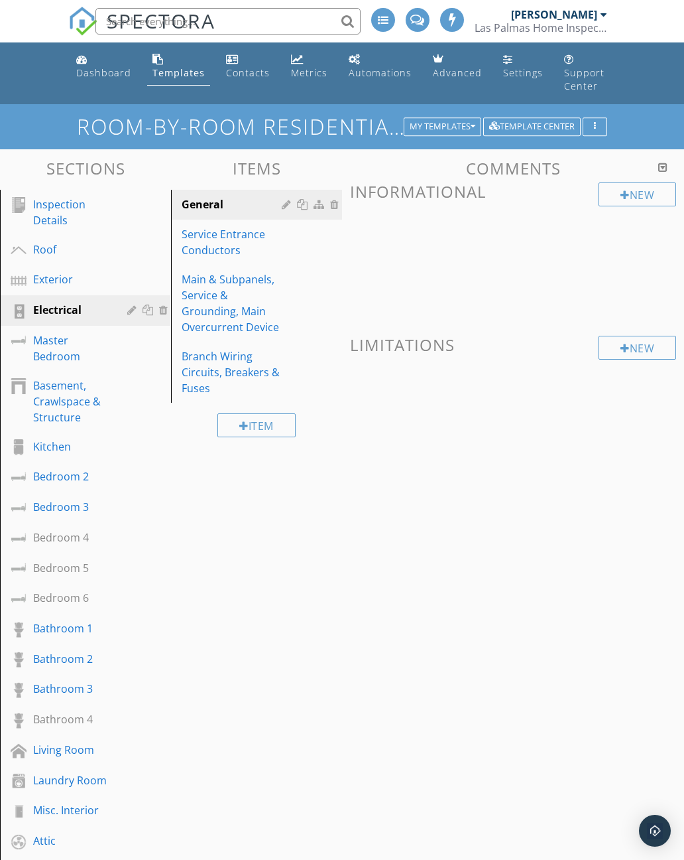
click at [233, 298] on div "Main & Subpanels, Service & Grounding, Main Overcurrent Device" at bounding box center [234, 303] width 104 height 64
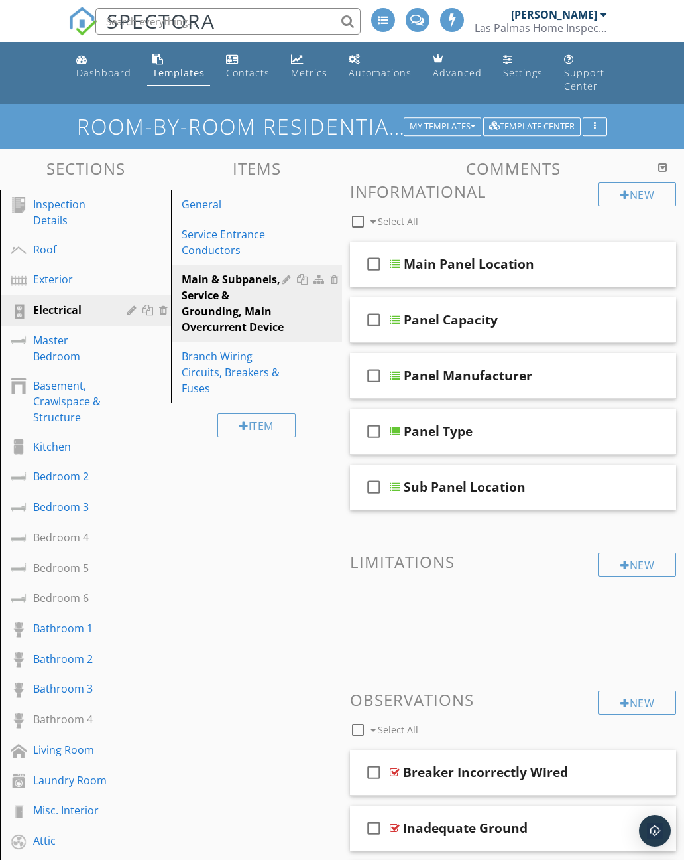
click at [389, 257] on div "check_box_outline_blank" at bounding box center [376, 264] width 27 height 32
click at [406, 269] on div "Main Panel Location" at bounding box center [469, 264] width 131 height 16
click at [371, 267] on icon "check_box" at bounding box center [373, 264] width 21 height 32
click at [389, 261] on div "check_box_outline_blank" at bounding box center [376, 264] width 27 height 32
click at [400, 267] on div at bounding box center [395, 264] width 11 height 11
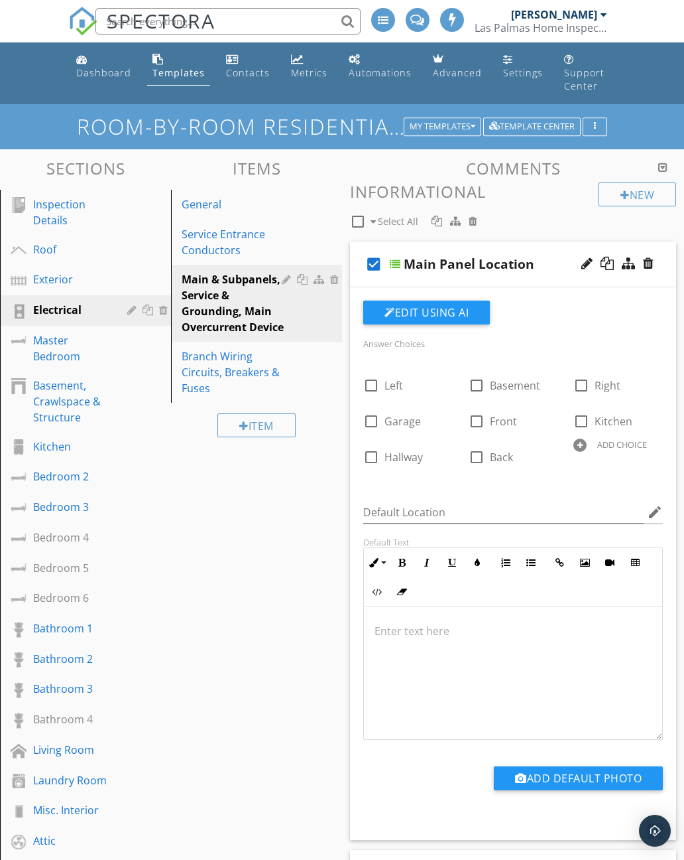
click at [379, 268] on icon "check_box" at bounding box center [373, 264] width 21 height 32
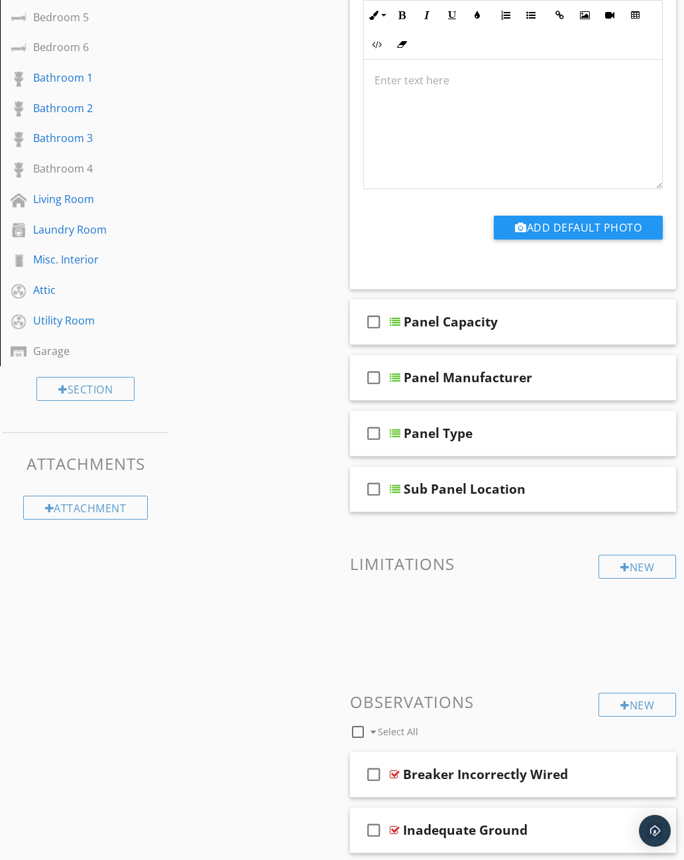
scroll to position [517, 0]
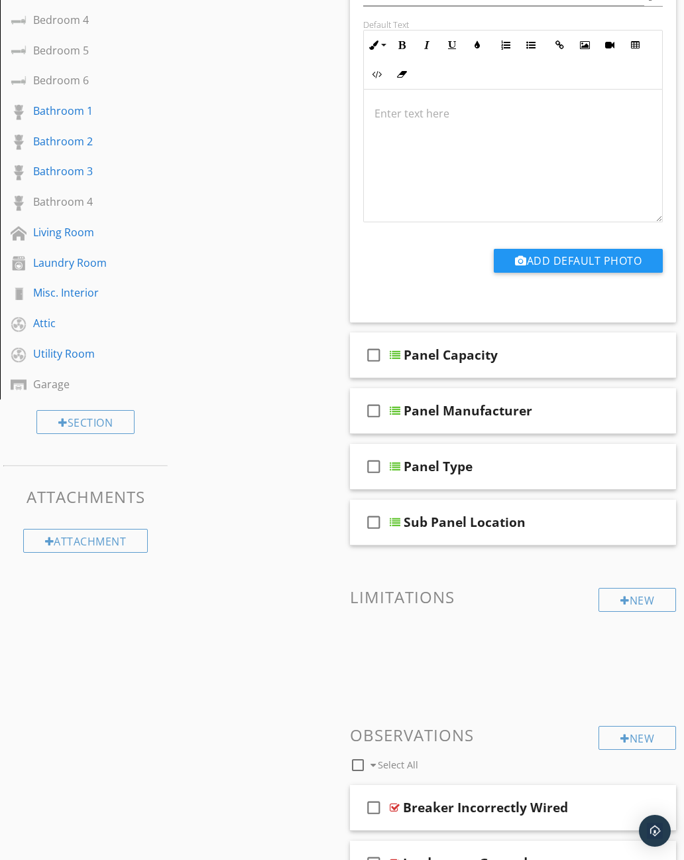
click at [389, 398] on div "check_box_outline_blank" at bounding box center [376, 411] width 27 height 32
click at [405, 403] on div "Panel Manufacturer" at bounding box center [468, 411] width 129 height 16
click at [400, 413] on div at bounding box center [395, 410] width 11 height 11
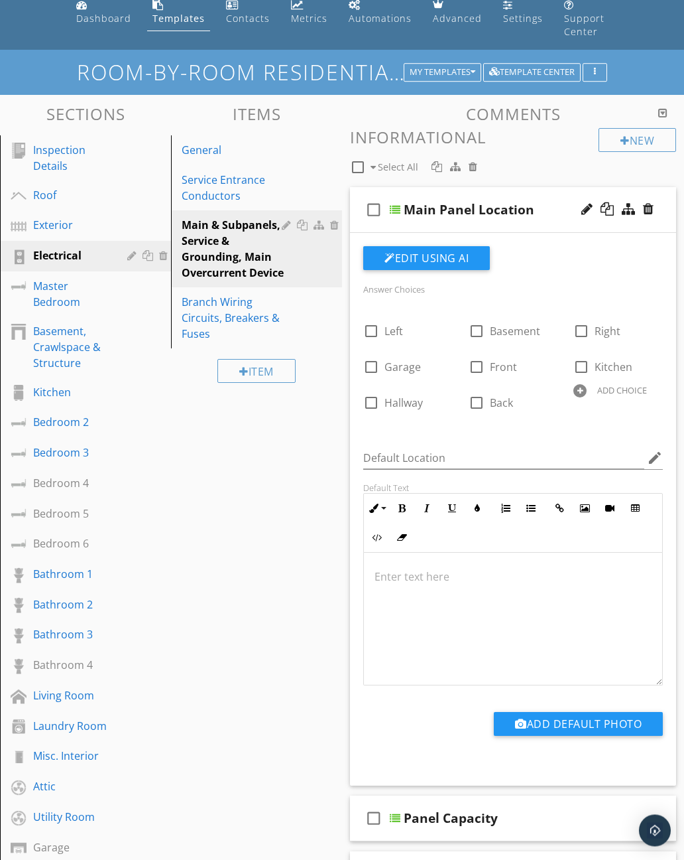
scroll to position [0, 0]
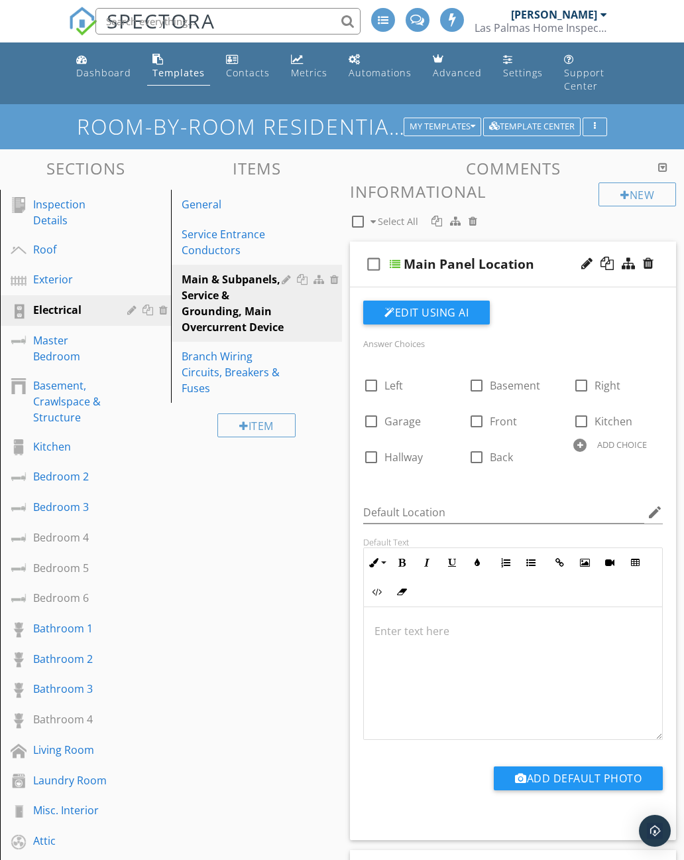
click at [249, 376] on div "Branch Wiring Circuits, Breakers & Fuses" at bounding box center [234, 372] width 104 height 48
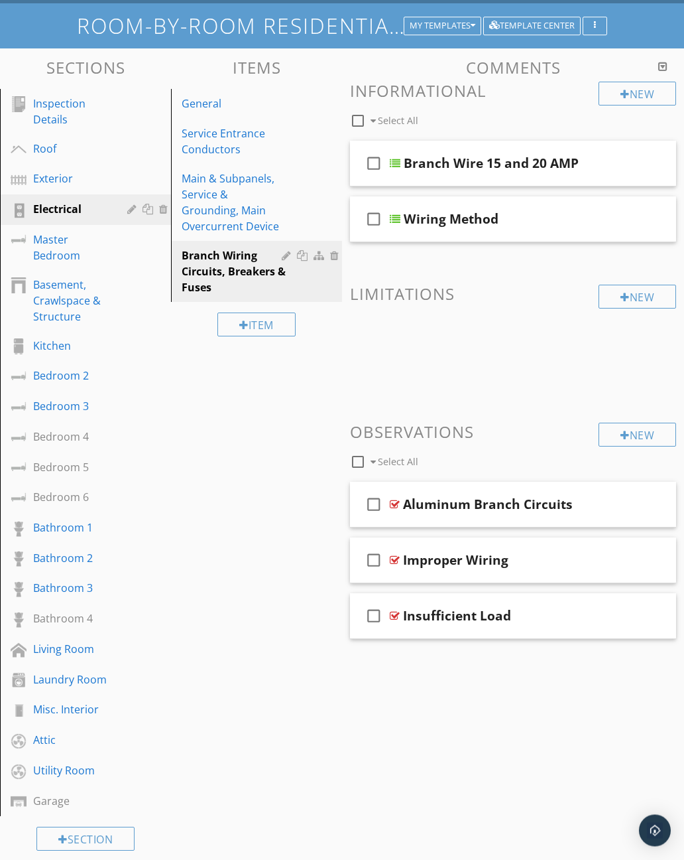
scroll to position [101, 0]
click at [45, 739] on div "Attic" at bounding box center [70, 740] width 75 height 16
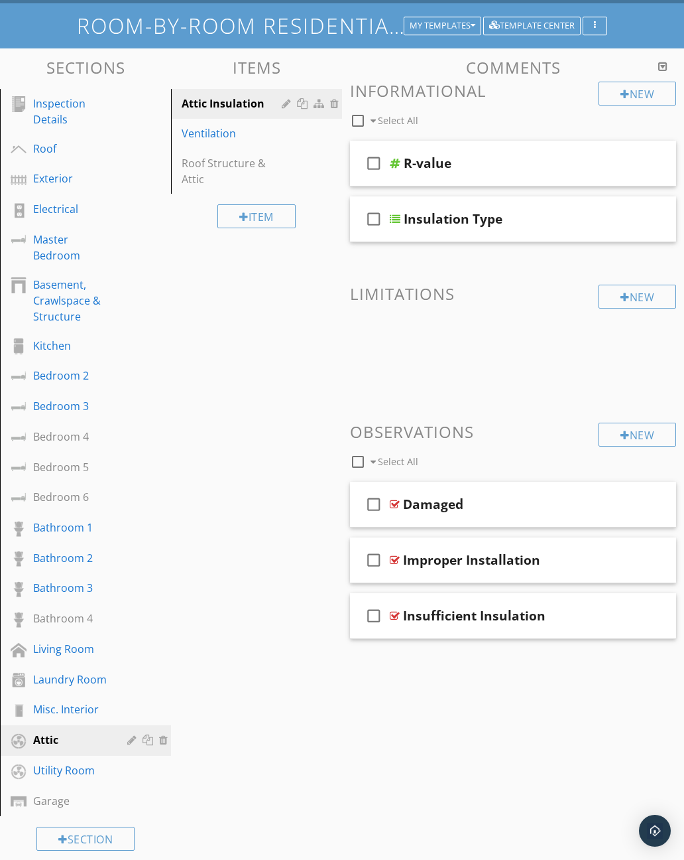
click at [416, 167] on div "R-value" at bounding box center [428, 163] width 48 height 16
click at [399, 172] on div "check_box_outline_blank R-value" at bounding box center [513, 164] width 326 height 46
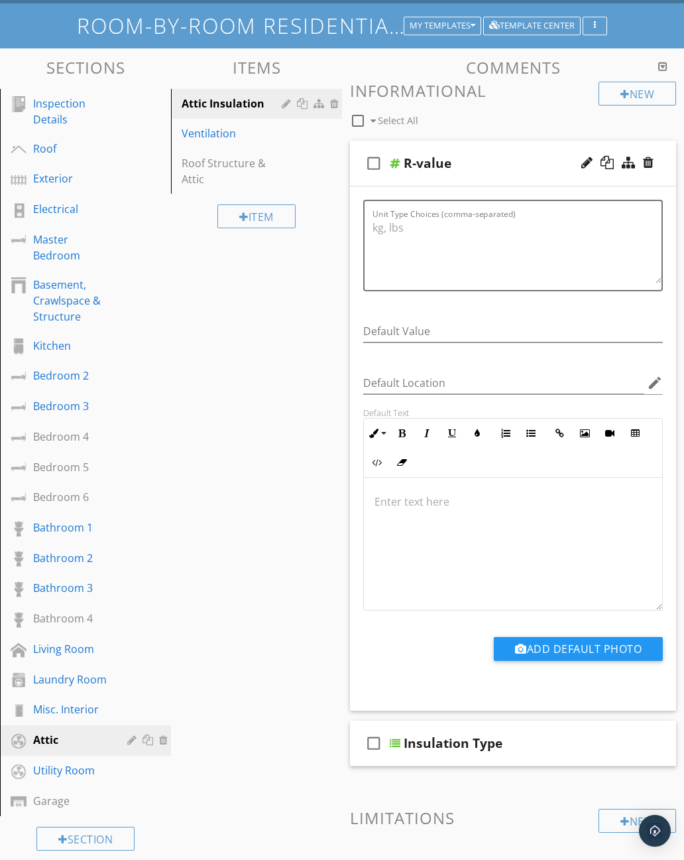
click at [387, 166] on div "check_box_outline_blank" at bounding box center [376, 163] width 27 height 32
click at [280, 393] on div "Sections Inspection Details Roof Exterior Electrical Master Bedroom Basement, C…" at bounding box center [342, 626] width 684 height 1157
click at [398, 741] on div at bounding box center [395, 743] width 11 height 11
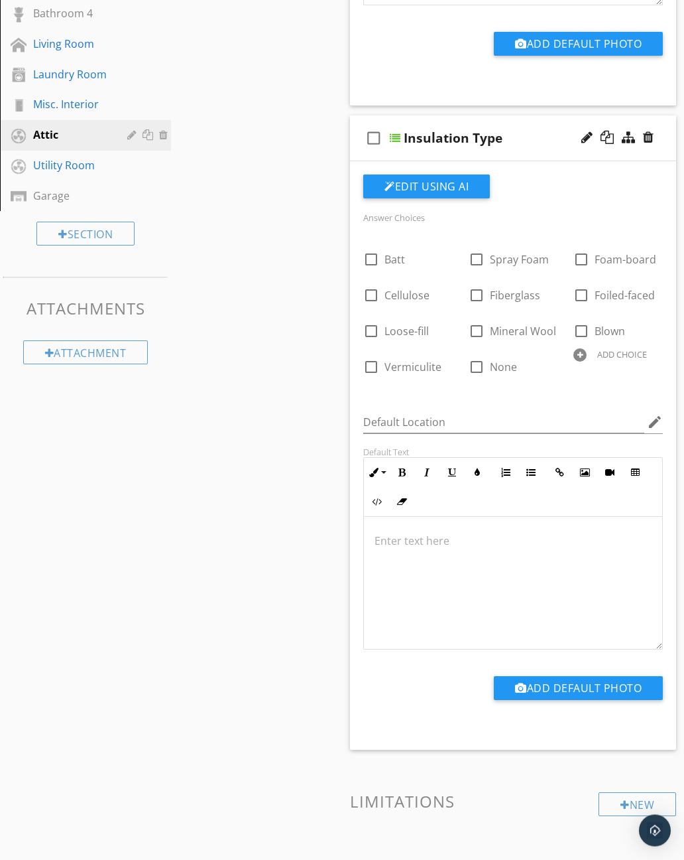
click at [456, 184] on button "Edit Using AI" at bounding box center [426, 187] width 127 height 24
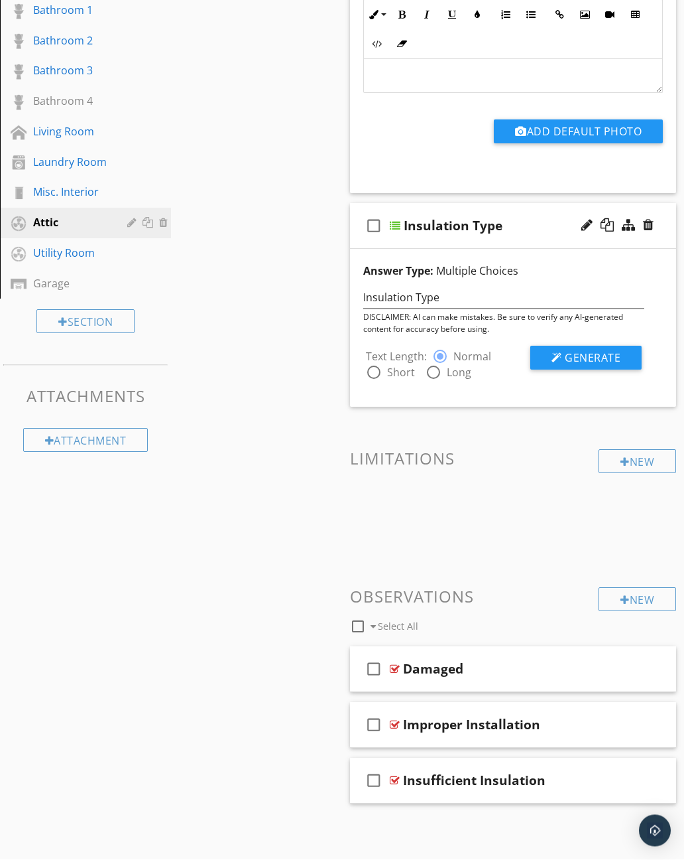
scroll to position [616, 0]
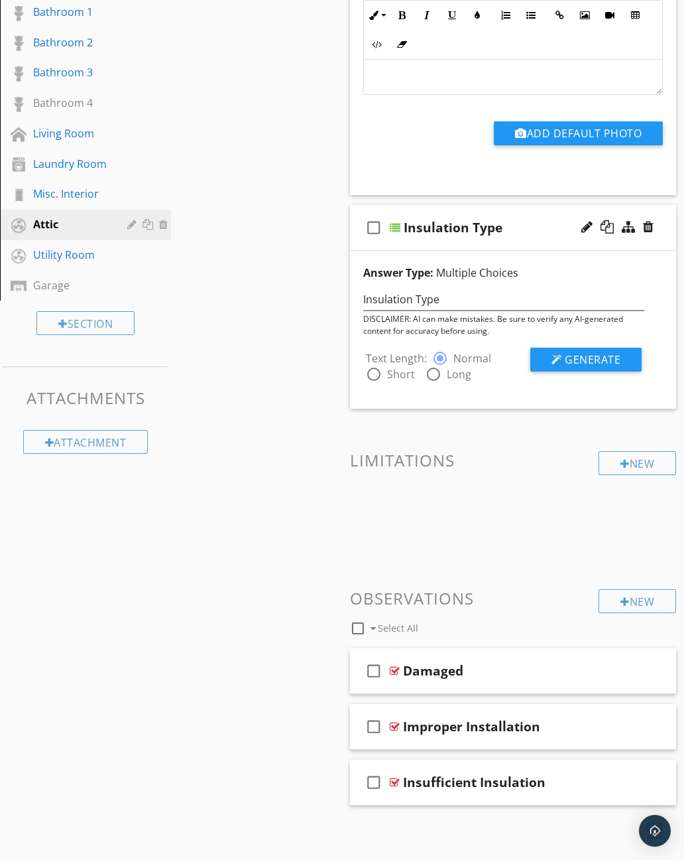
click at [613, 370] on button "Generate" at bounding box center [586, 360] width 111 height 24
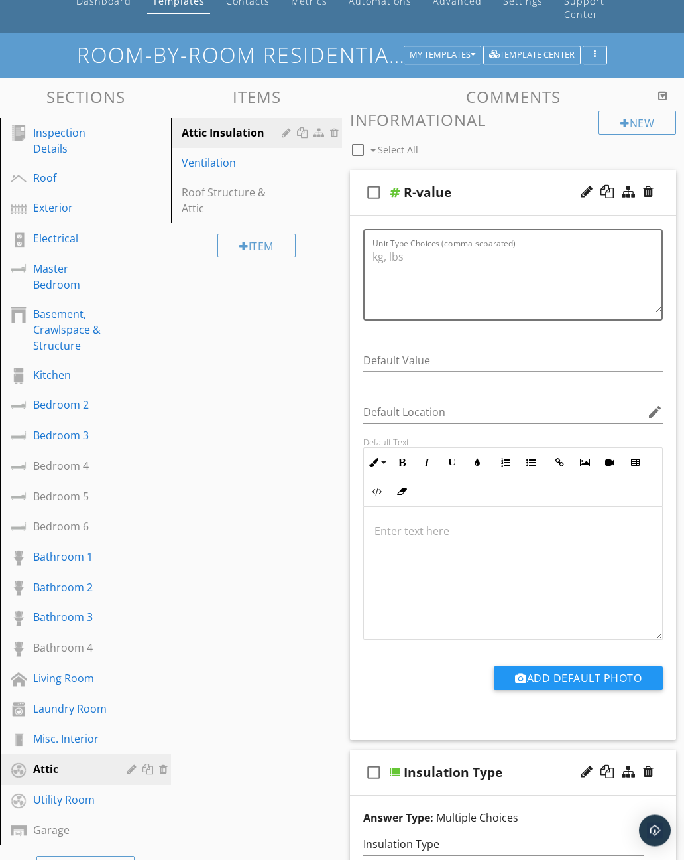
scroll to position [72, 0]
click at [45, 379] on div "Kitchen" at bounding box center [70, 375] width 75 height 16
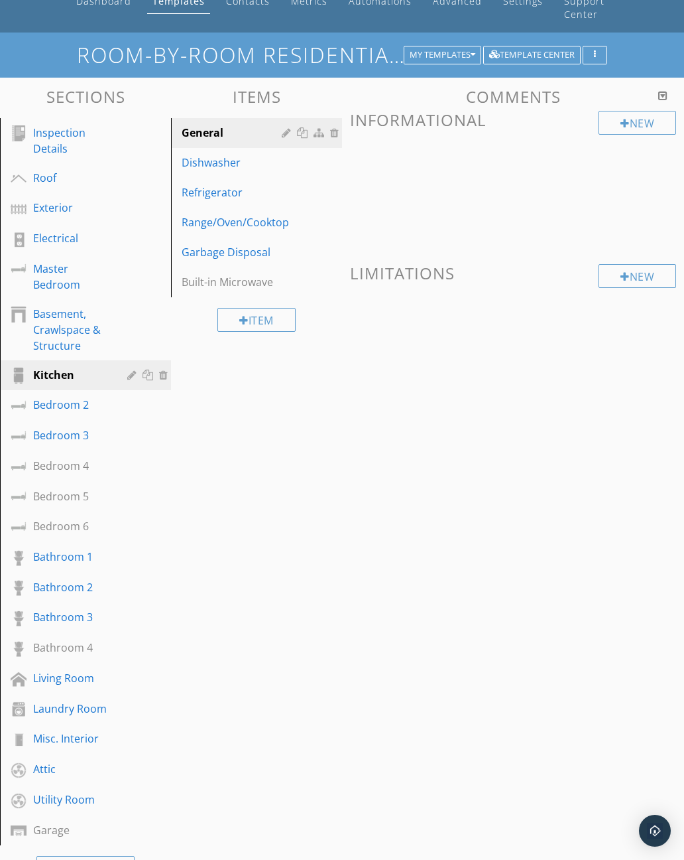
click at [222, 163] on div "Dishwasher" at bounding box center [234, 163] width 104 height 16
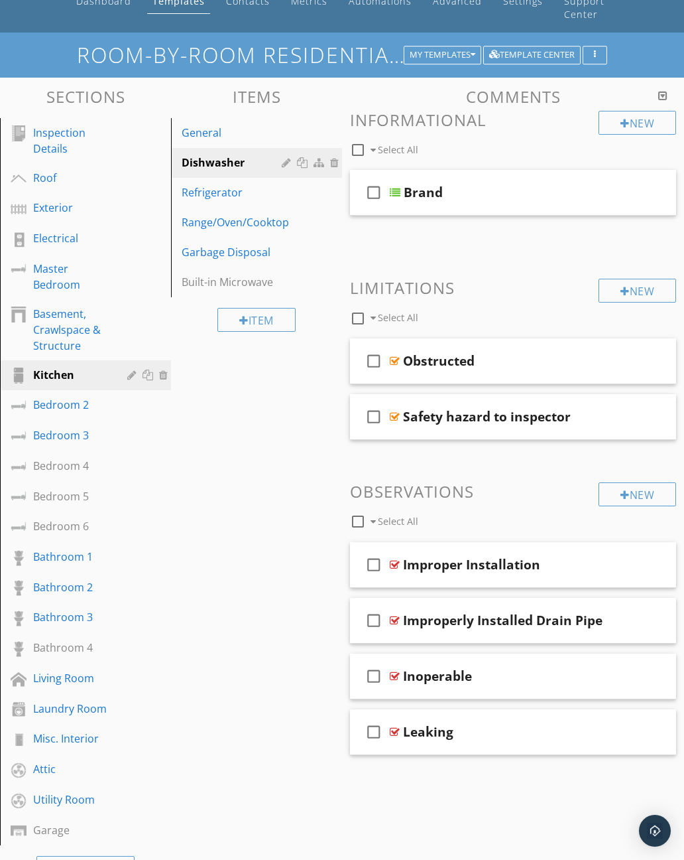
click at [401, 190] on div "check_box_outline_blank Brand" at bounding box center [513, 193] width 326 height 46
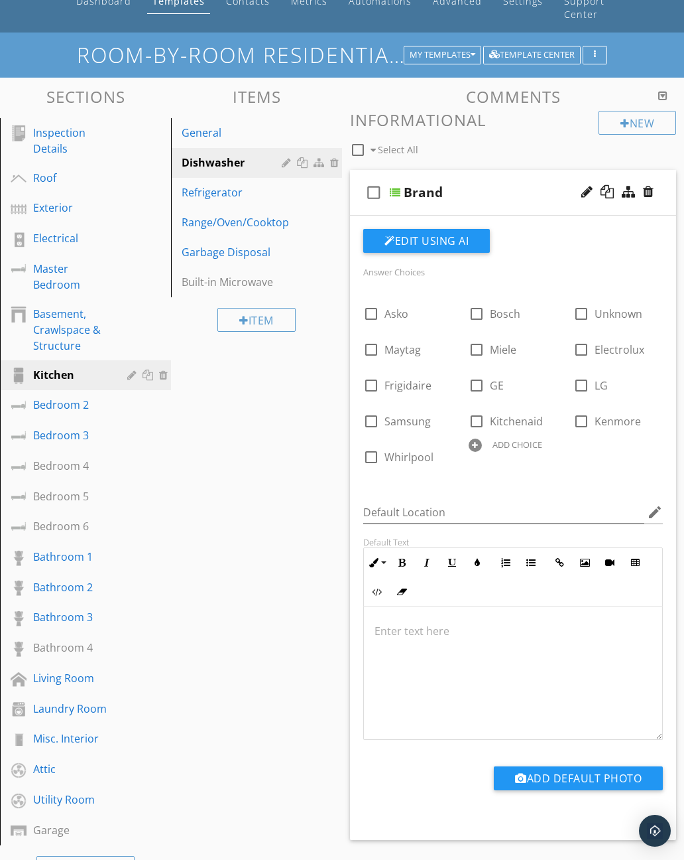
click at [472, 55] on icon "button" at bounding box center [473, 54] width 5 height 9
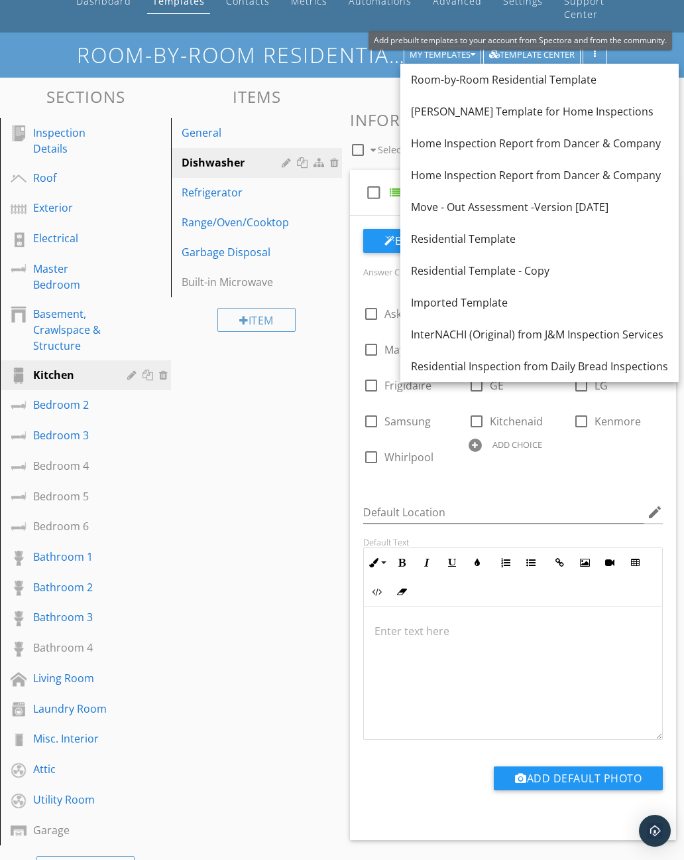
click at [545, 54] on div "Template Center" at bounding box center [532, 54] width 86 height 9
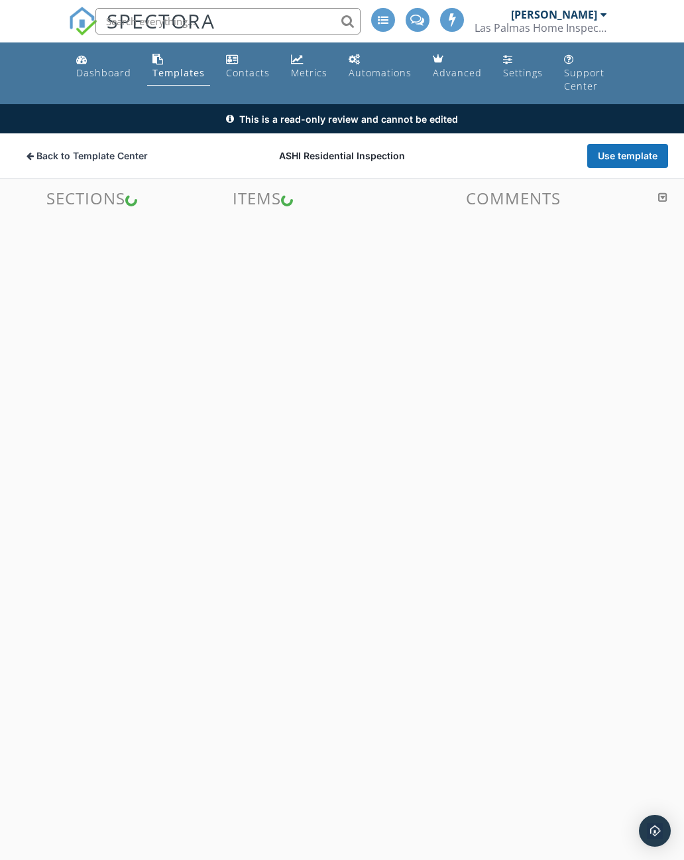
scroll to position [104, 0]
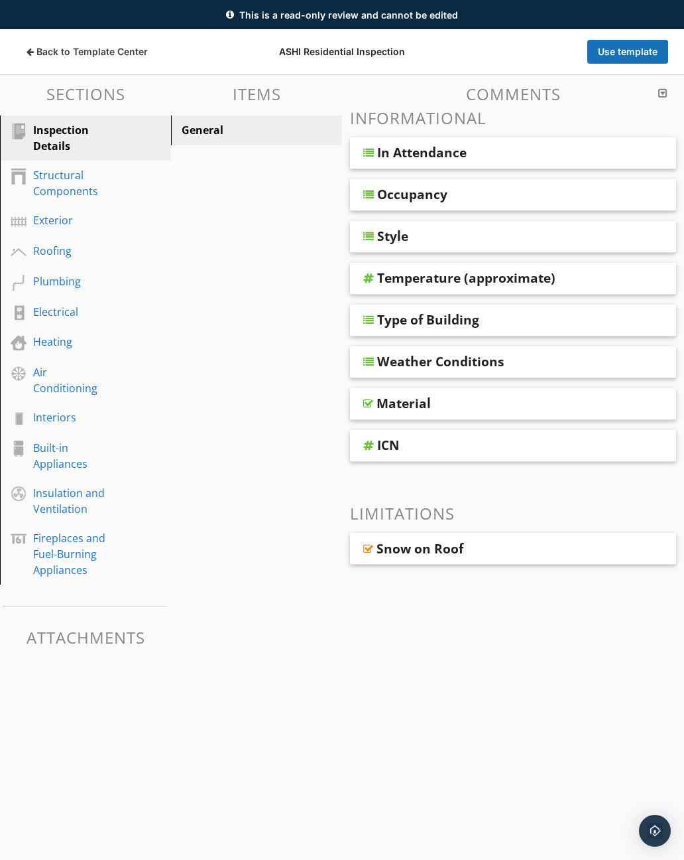
click at [371, 201] on div "Occupancy" at bounding box center [513, 195] width 326 height 32
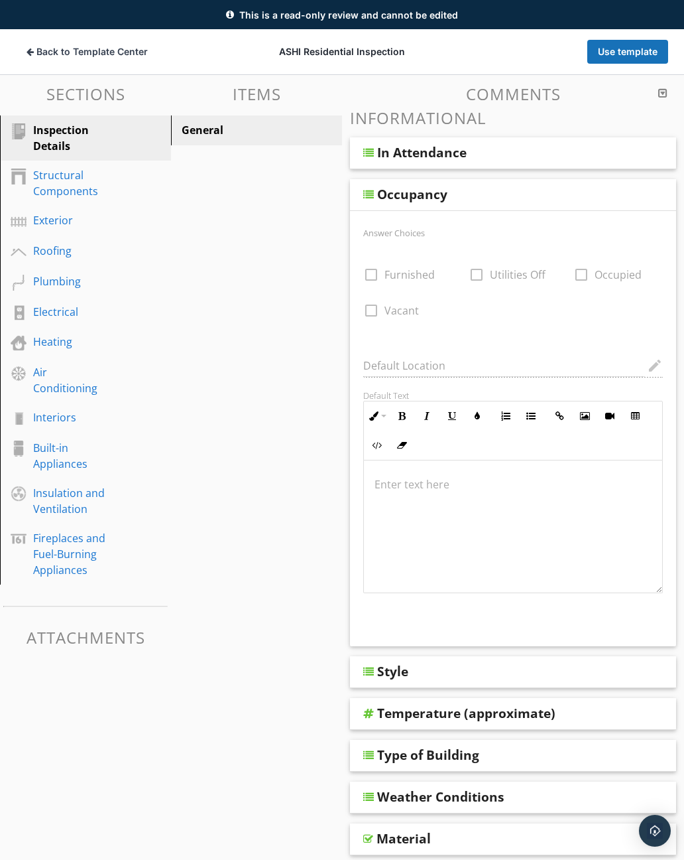
click at [369, 154] on div at bounding box center [368, 152] width 11 height 11
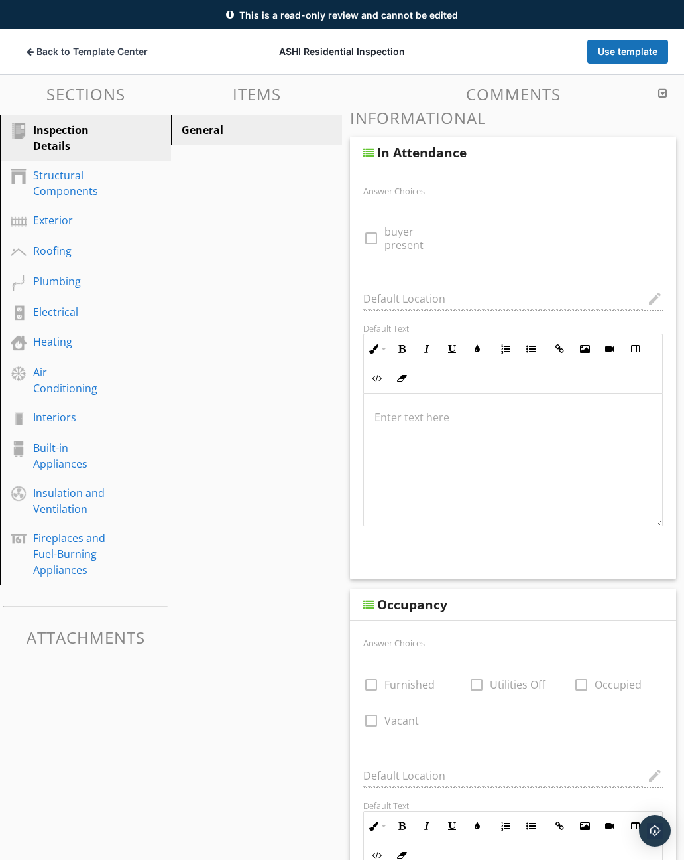
click at [375, 155] on div "In Attendance" at bounding box center [513, 153] width 326 height 32
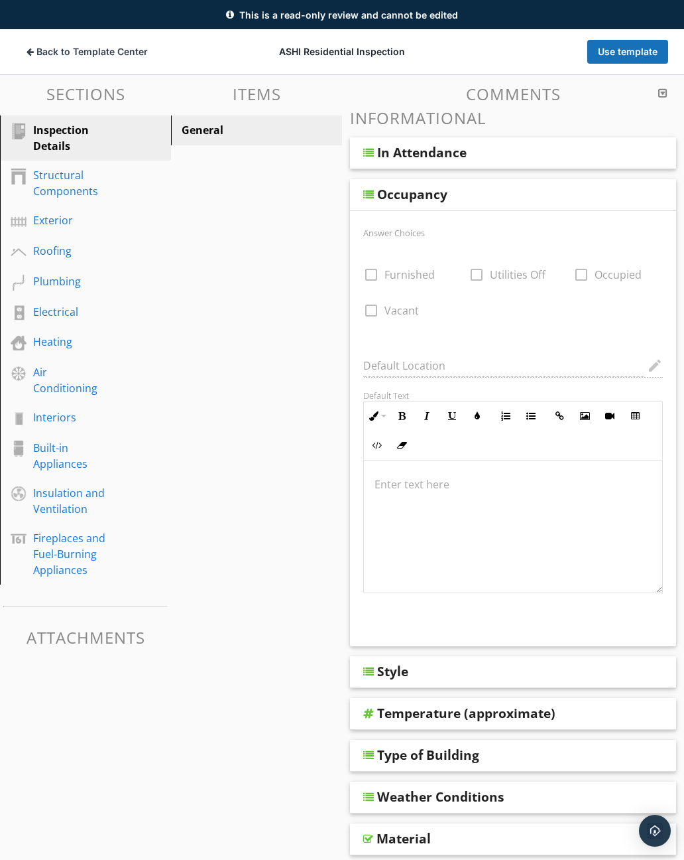
click at [370, 753] on div at bounding box center [368, 754] width 11 height 11
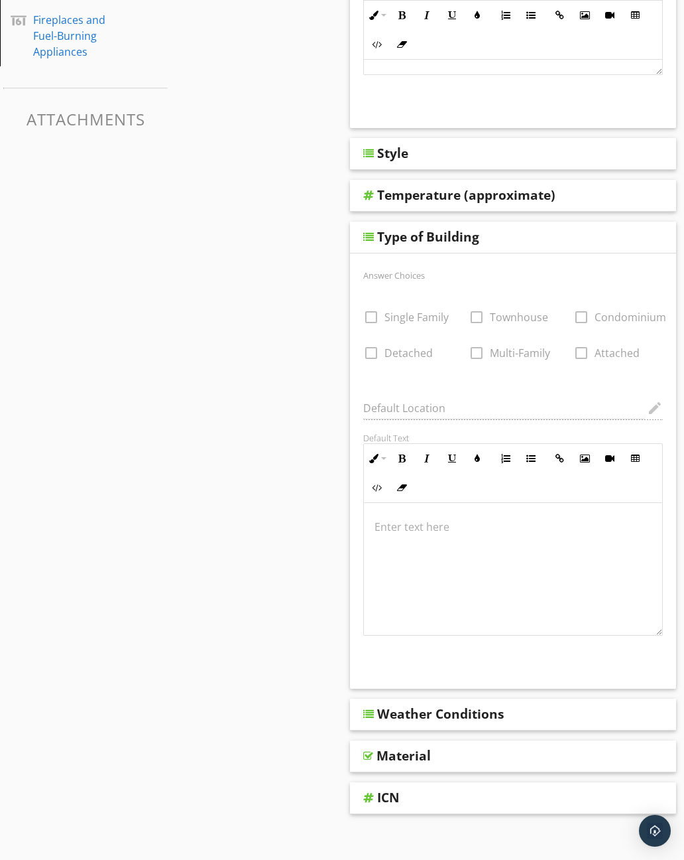
scroll to position [769, 0]
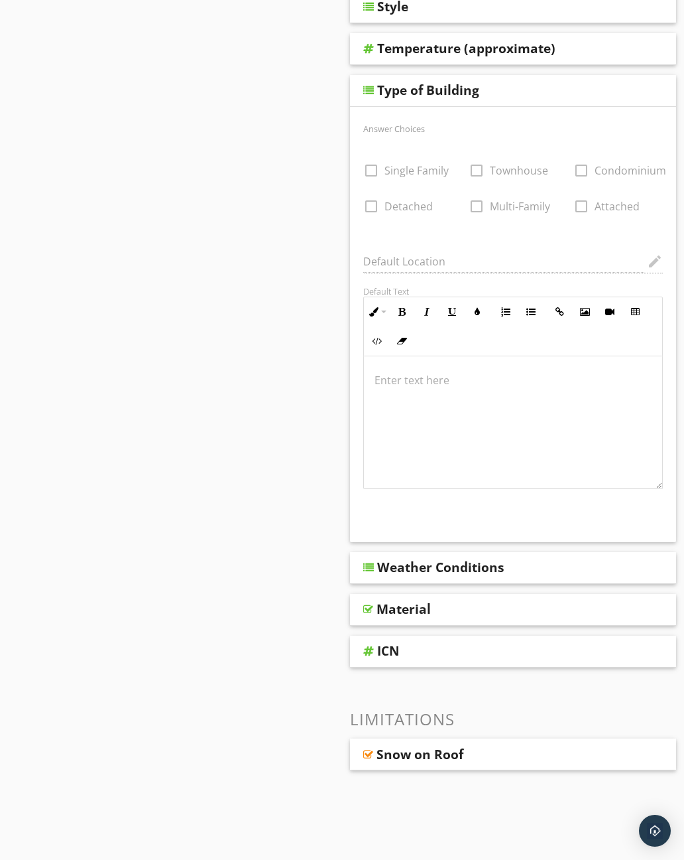
click at [380, 648] on div "ICN" at bounding box center [388, 651] width 23 height 16
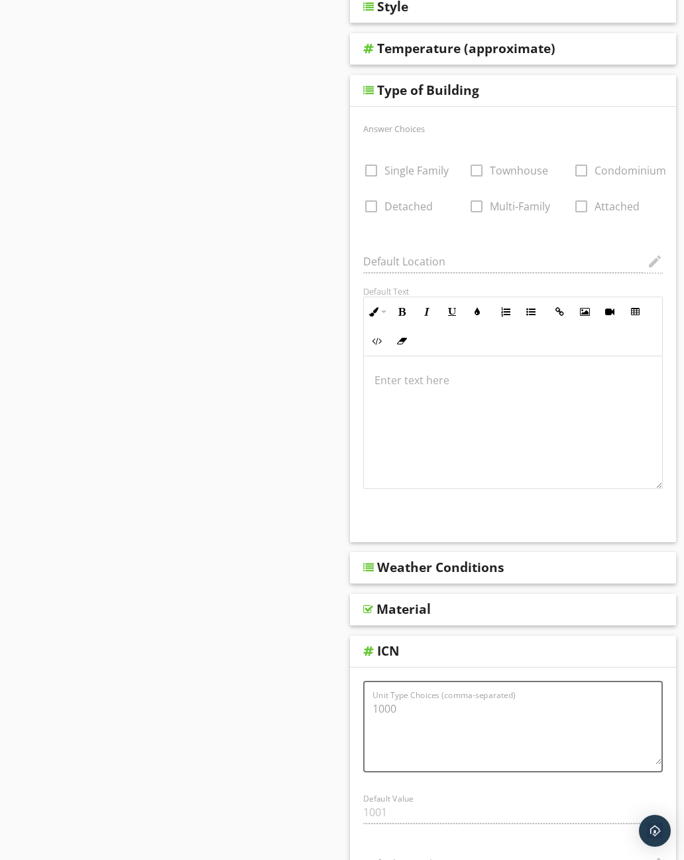
click at [300, 544] on div "Sections Inspection Details Structural Components Exterior Roofing Plumbing Ele…" at bounding box center [342, 367] width 684 height 1914
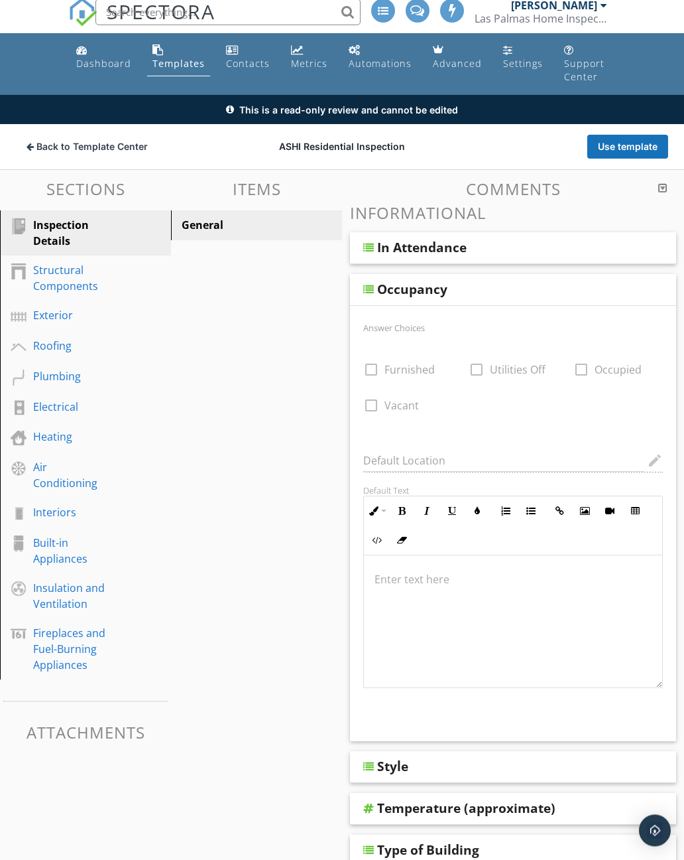
scroll to position [0, 0]
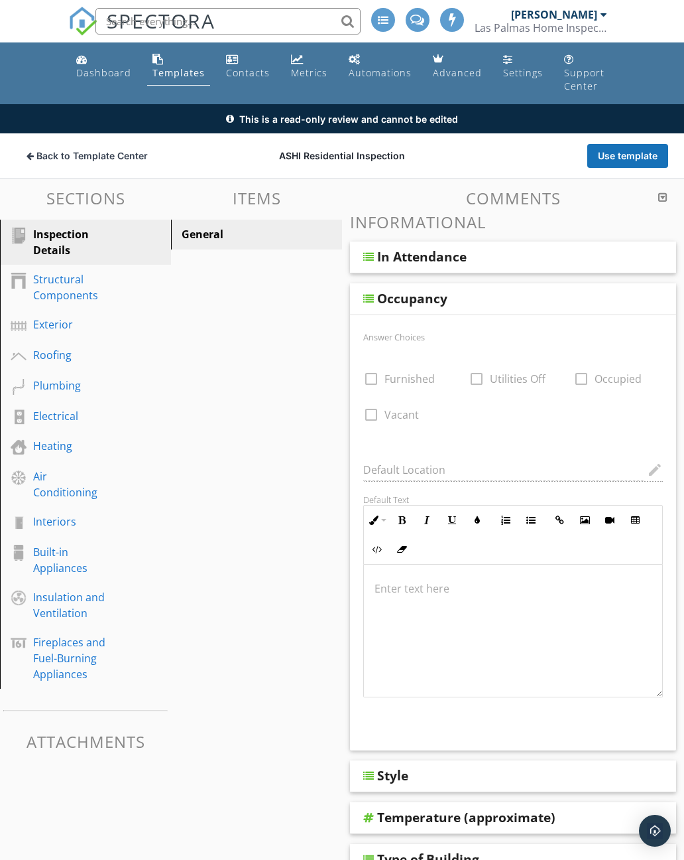
click at [76, 298] on div "Structural Components" at bounding box center [70, 287] width 75 height 32
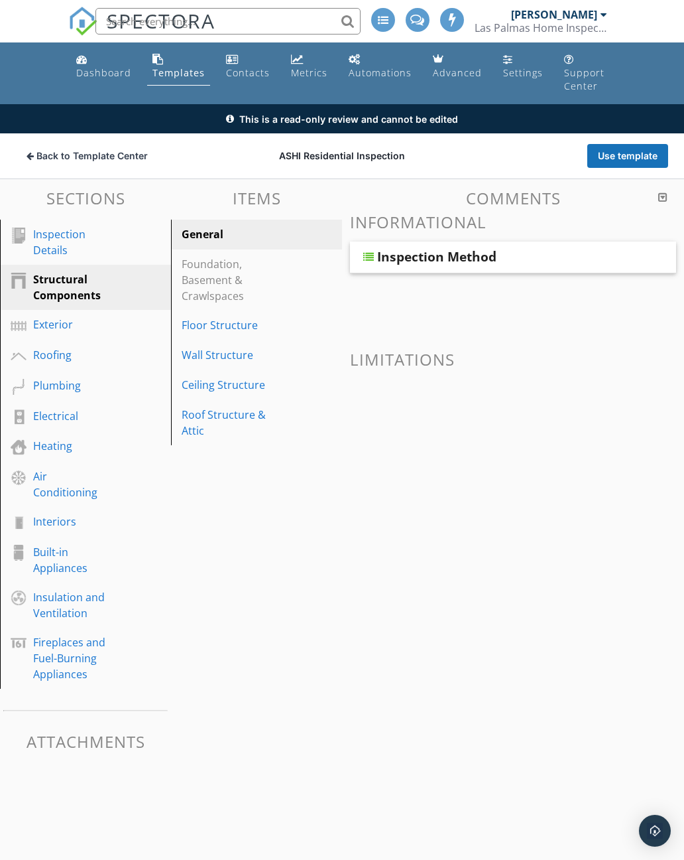
click at [70, 327] on div "Exterior" at bounding box center [70, 324] width 75 height 16
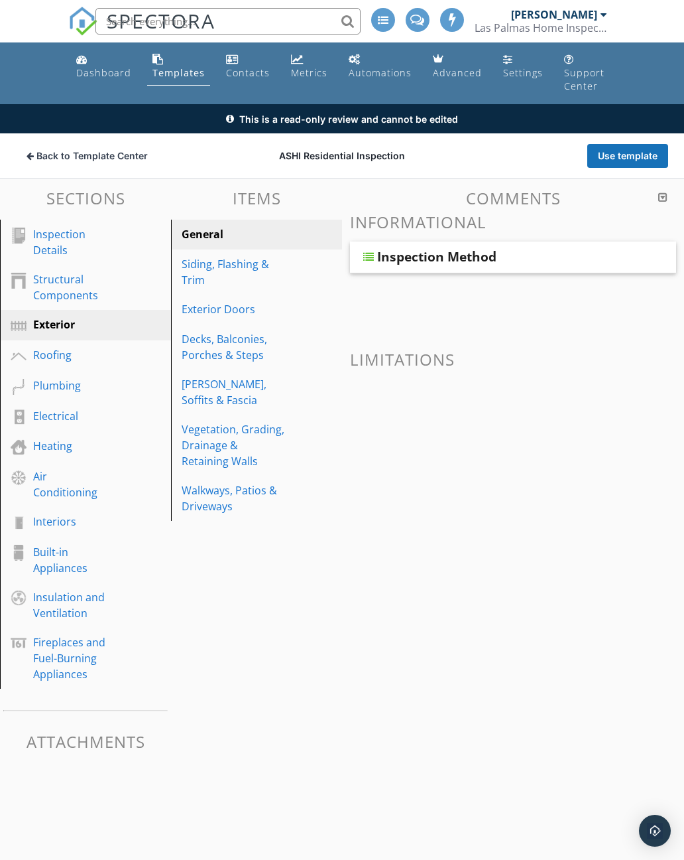
click at [131, 155] on span "Back to Template Center" at bounding box center [91, 155] width 111 height 13
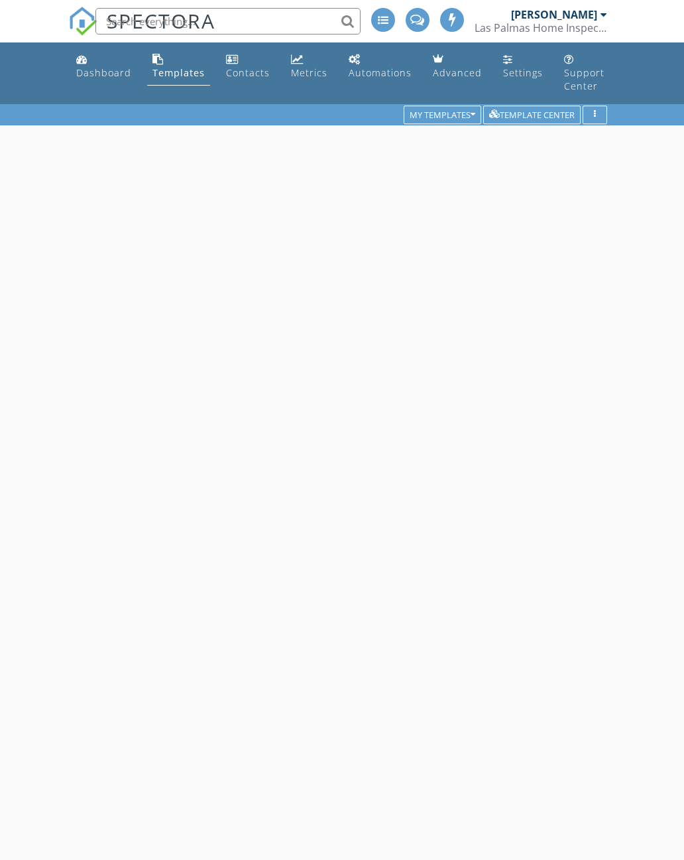
scroll to position [104, 0]
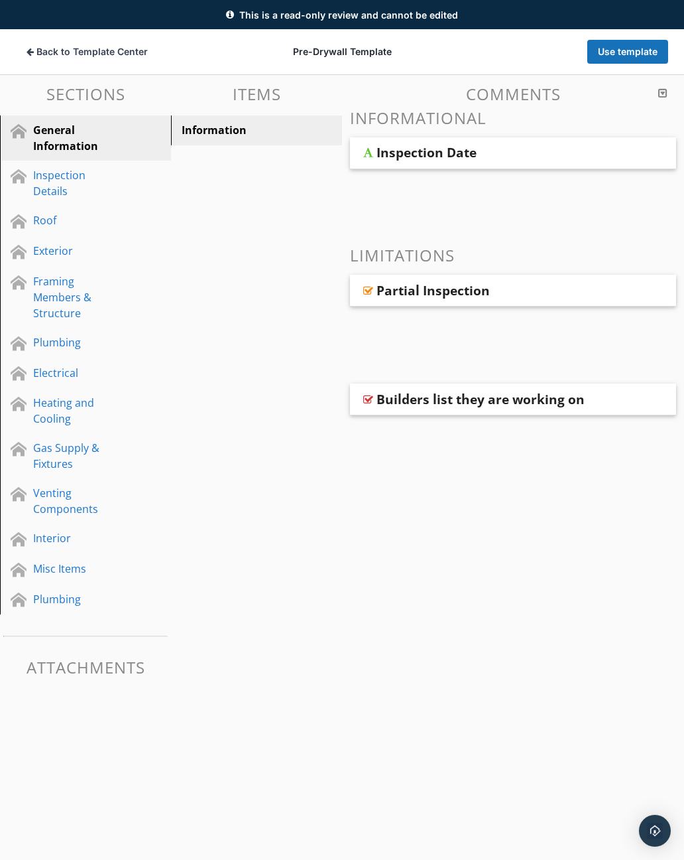
click at [46, 187] on div "Inspection Details" at bounding box center [70, 183] width 75 height 32
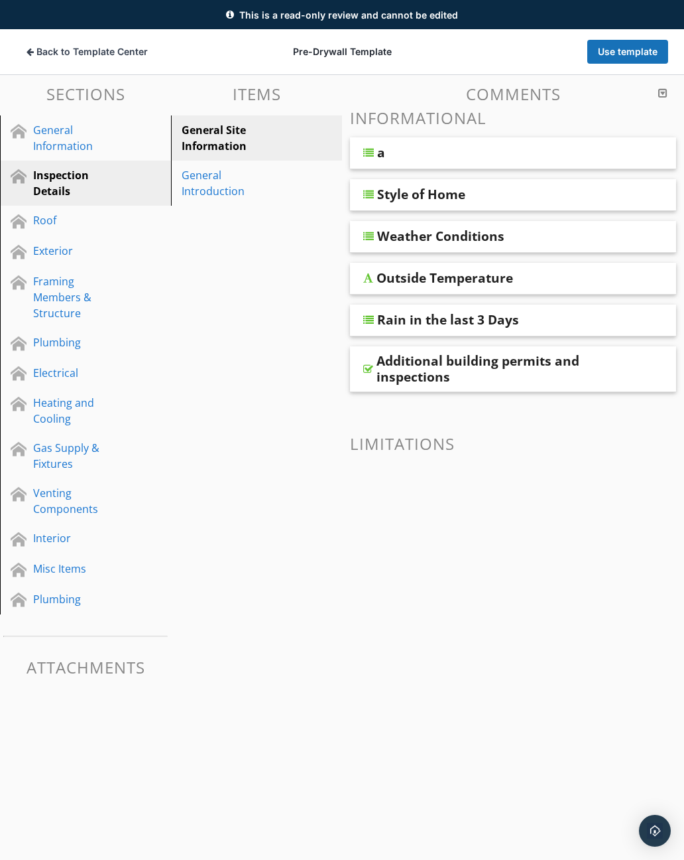
click at [369, 156] on div at bounding box center [368, 152] width 11 height 11
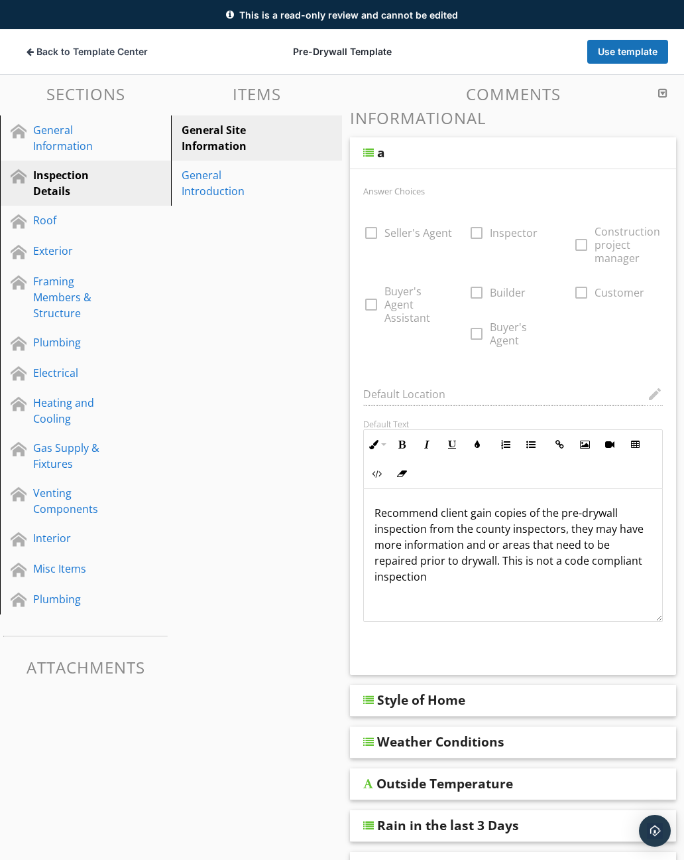
click at [369, 161] on div "a" at bounding box center [513, 153] width 326 height 32
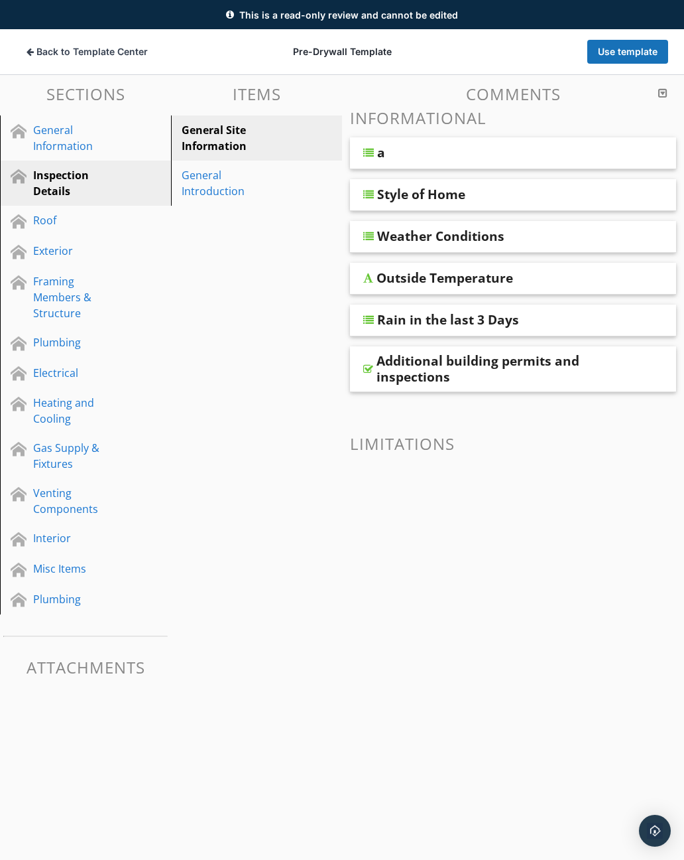
click at [379, 202] on div "Style of Home" at bounding box center [421, 194] width 88 height 16
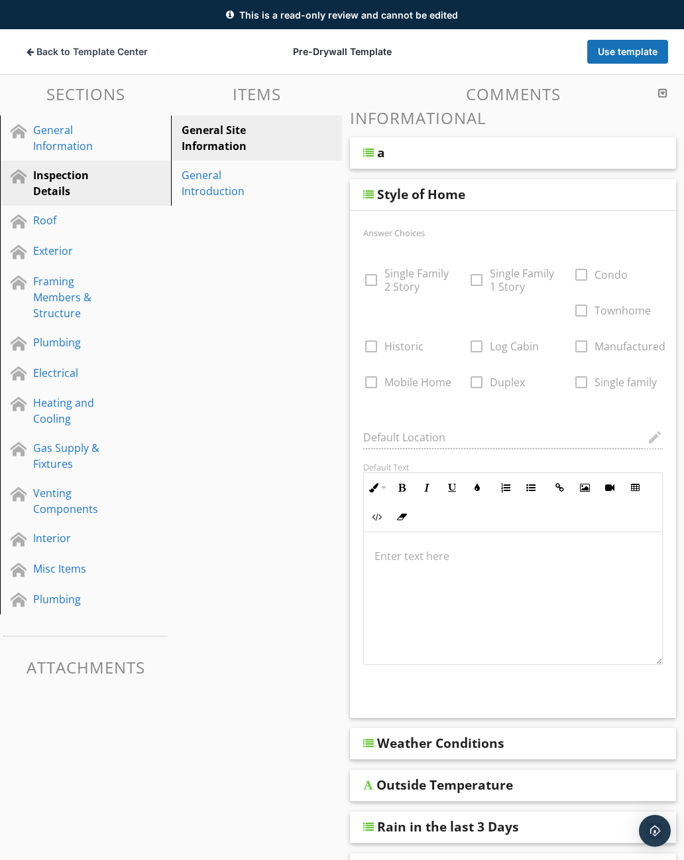
click at [370, 197] on div at bounding box center [368, 194] width 11 height 11
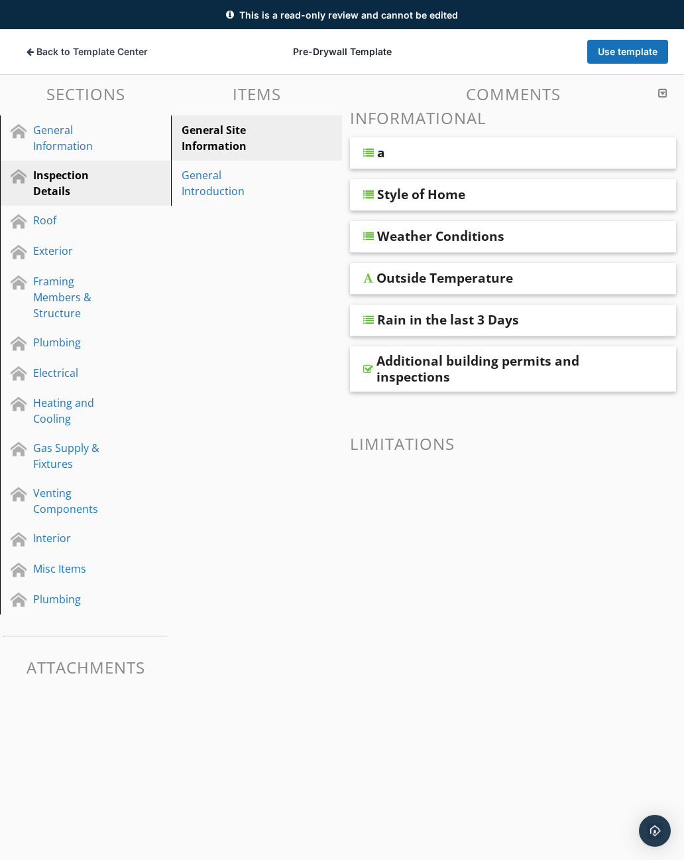
click at [48, 306] on div "Framing Members & Structure" at bounding box center [70, 297] width 75 height 48
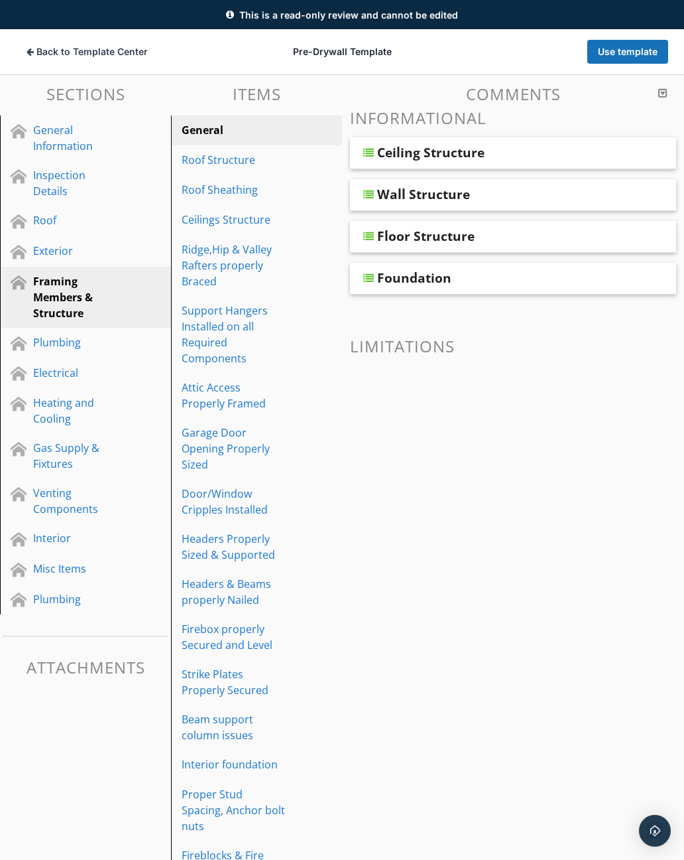
click at [226, 167] on div "Roof Structure" at bounding box center [234, 160] width 104 height 16
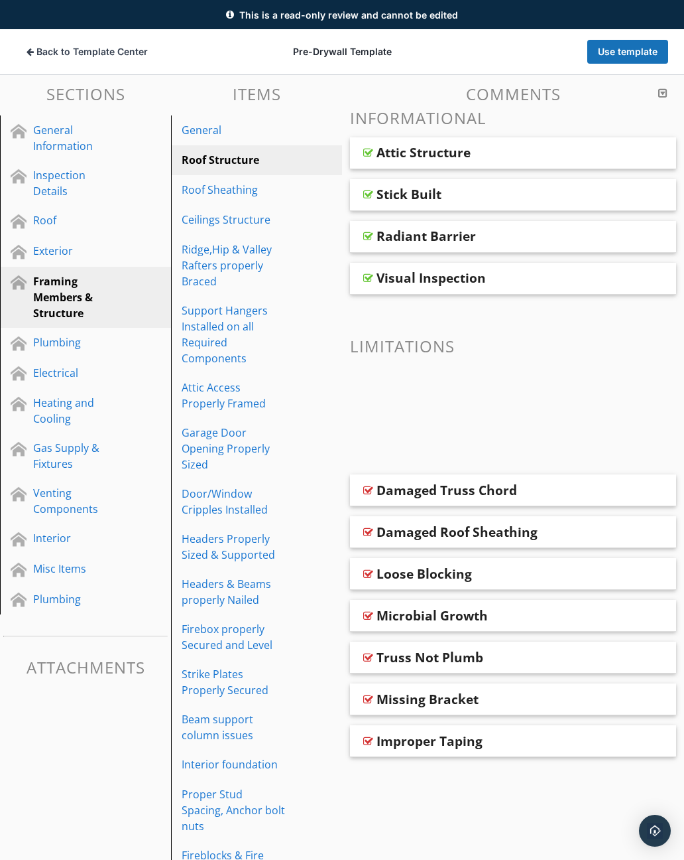
click at [449, 151] on div "Attic Structure" at bounding box center [424, 153] width 94 height 16
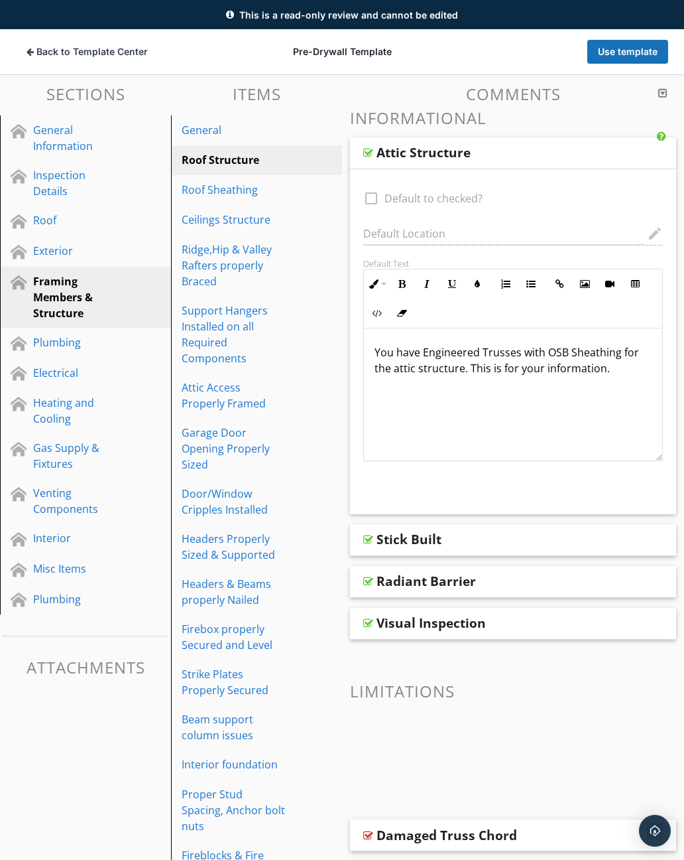
click at [244, 194] on div "Roof Sheathing" at bounding box center [234, 190] width 104 height 16
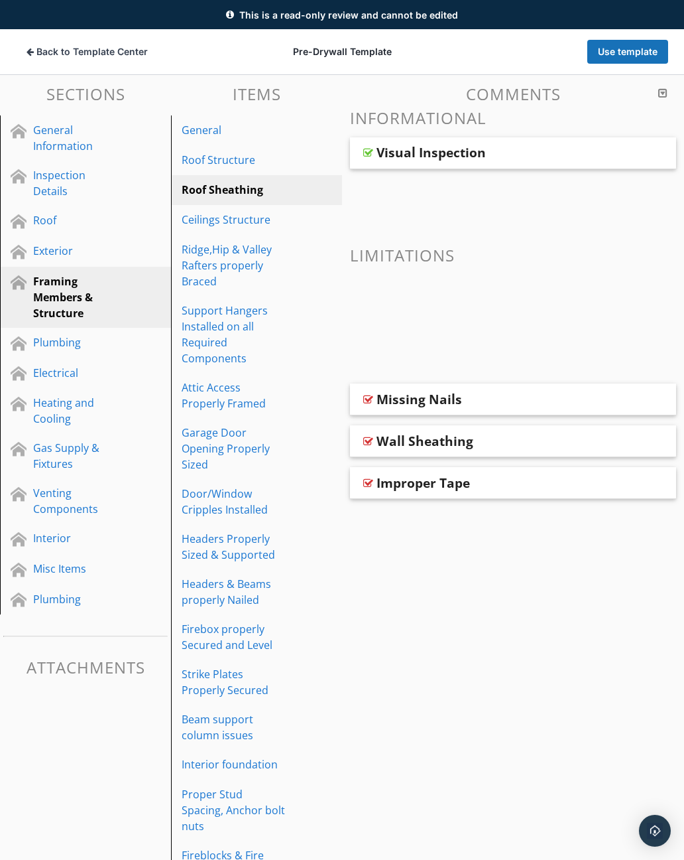
click at [240, 231] on link "Ceilings Structure" at bounding box center [258, 219] width 167 height 29
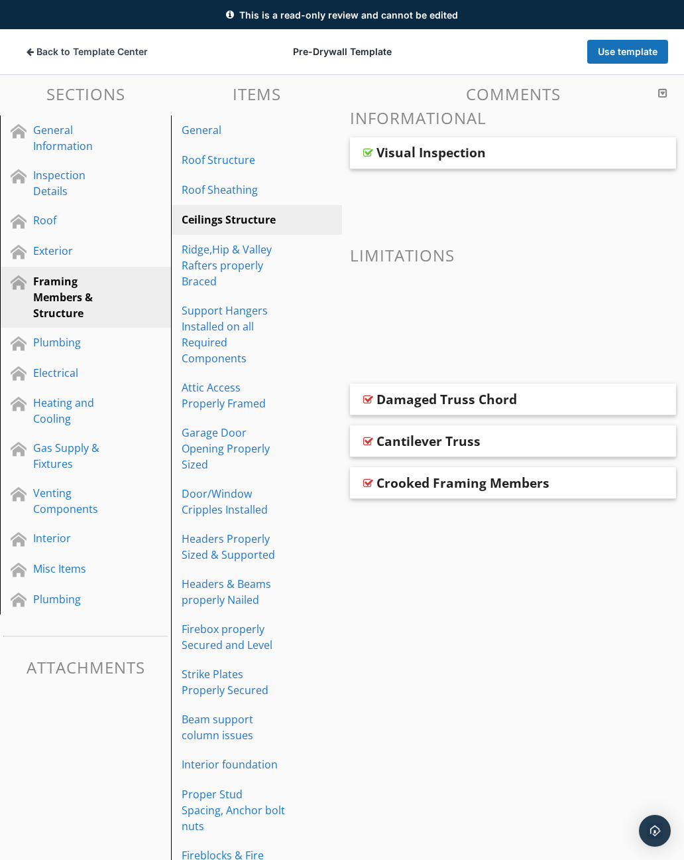
click at [237, 271] on div "Ridge,Hip & Valley Rafters properly Braced" at bounding box center [234, 265] width 104 height 48
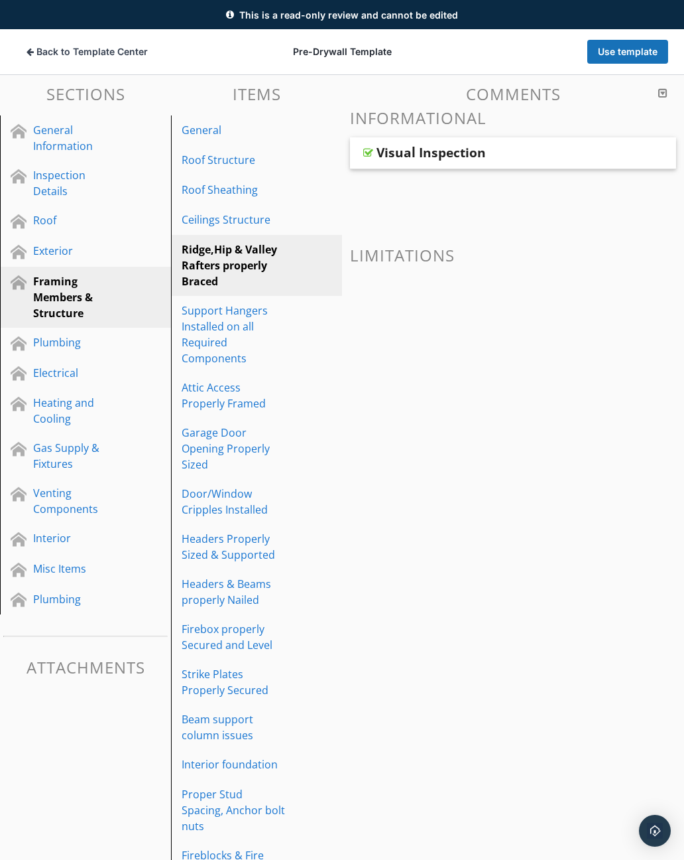
click at [71, 342] on div "Plumbing" at bounding box center [70, 342] width 75 height 16
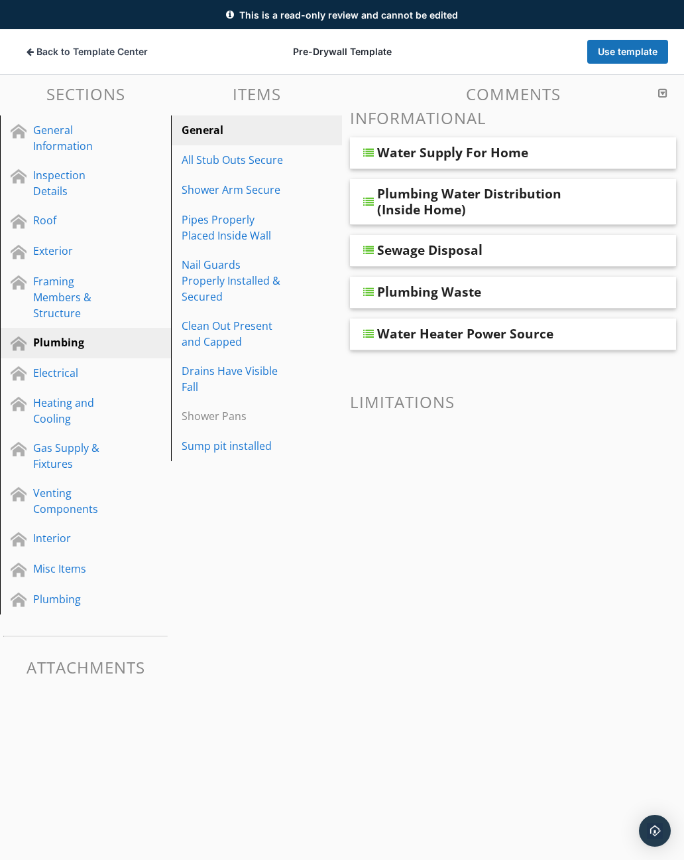
click at [232, 325] on div "Clean Out Present and Capped" at bounding box center [234, 334] width 104 height 32
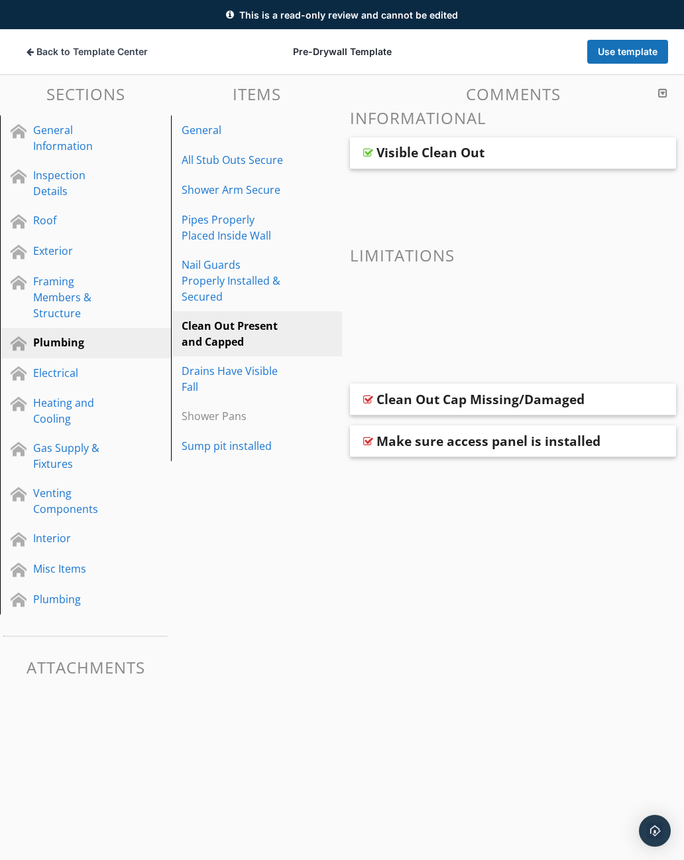
click at [219, 275] on div "Nail Guards Properly Installed & Secured" at bounding box center [234, 281] width 104 height 48
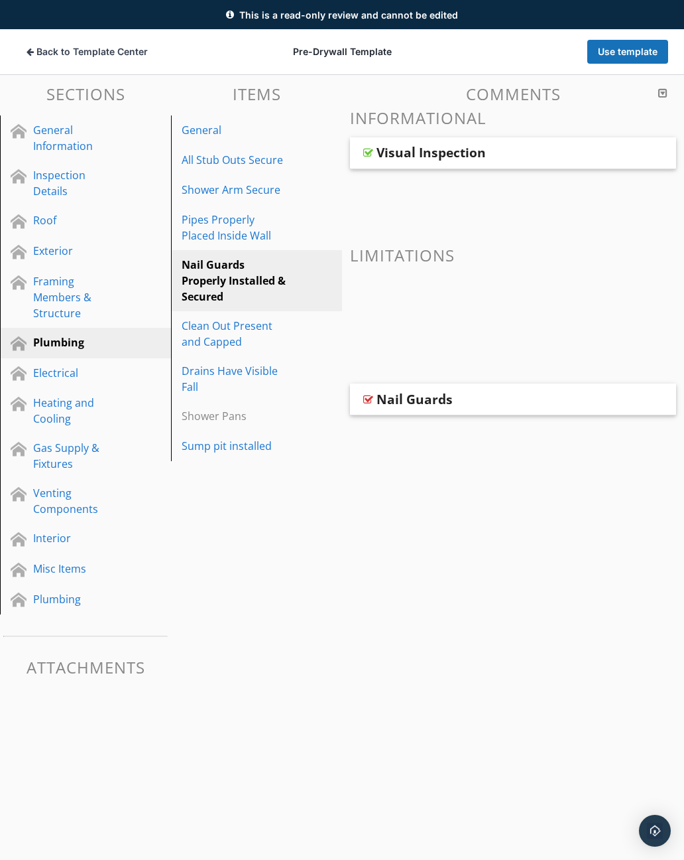
click at [75, 51] on span "Back to Template Center" at bounding box center [91, 51] width 111 height 13
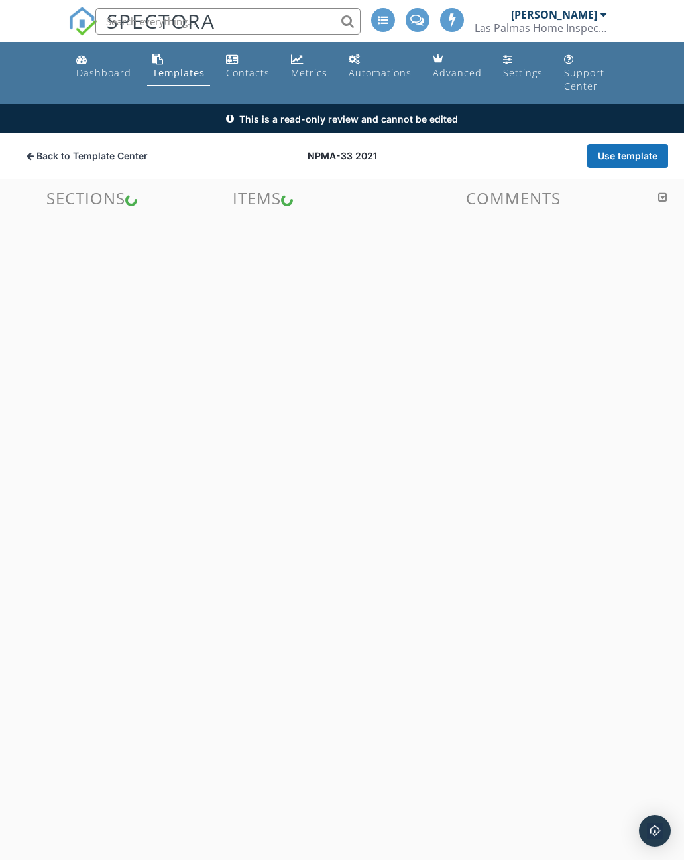
scroll to position [104, 0]
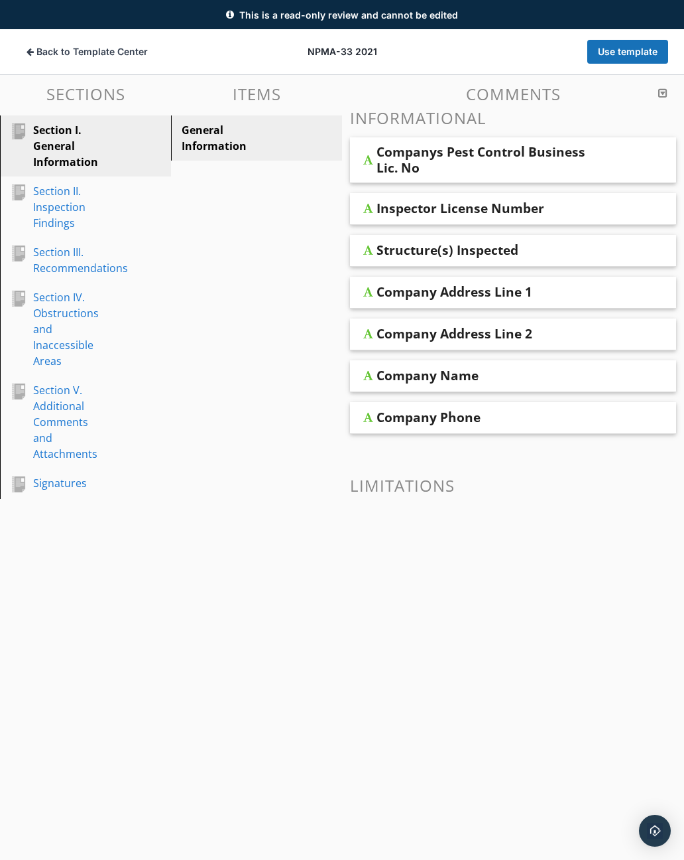
click at [58, 54] on span "Back to Template Center" at bounding box center [91, 51] width 111 height 13
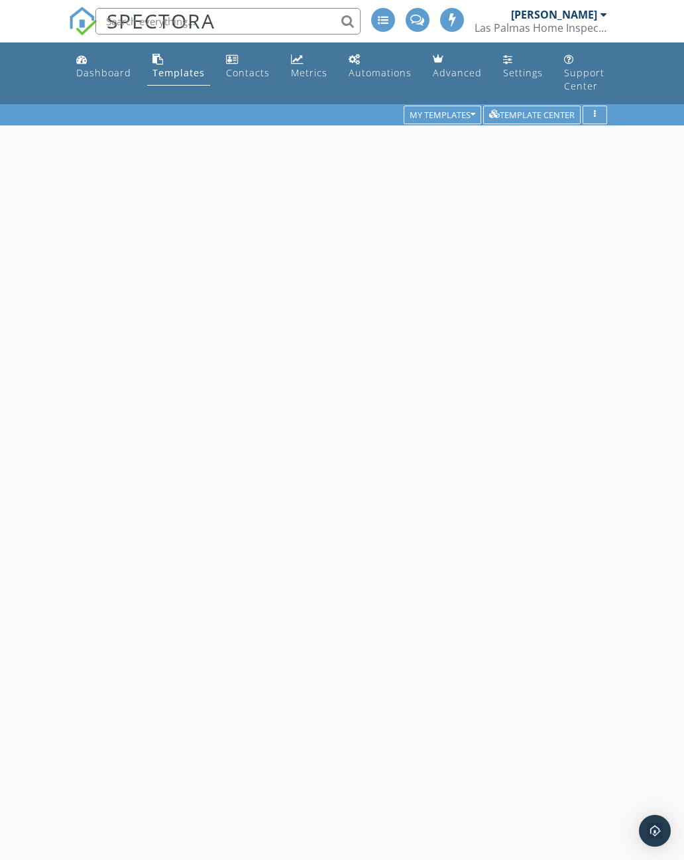
scroll to position [104, 0]
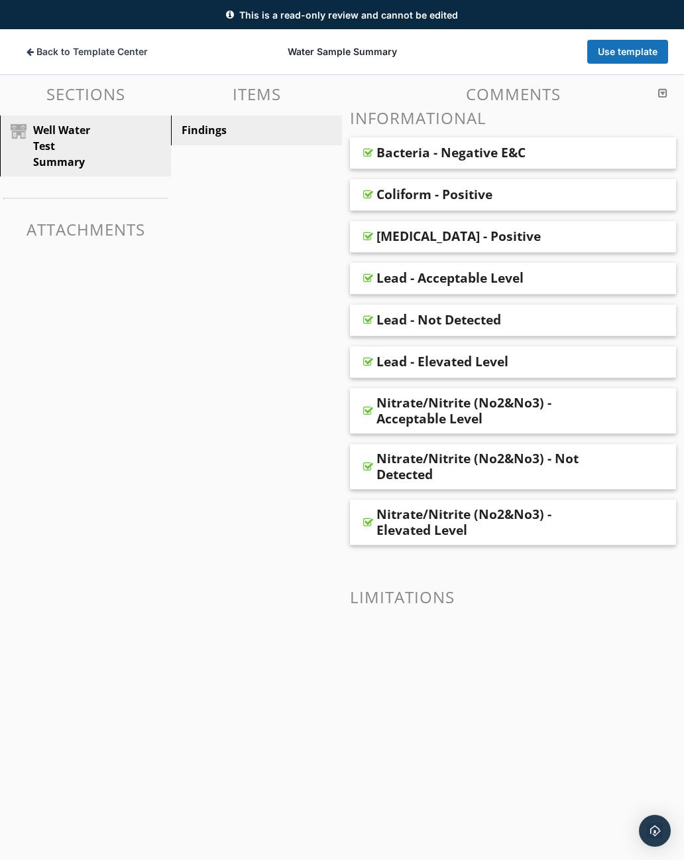
click at [389, 159] on div "Bacteria - Negative E&C" at bounding box center [451, 153] width 149 height 16
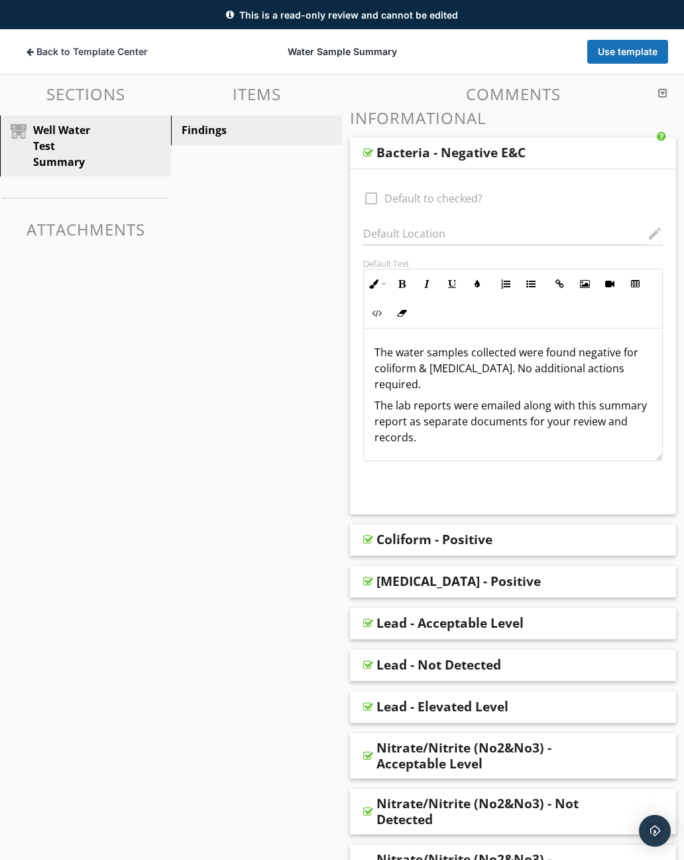
click at [380, 205] on div "check_box_outline_blank Default to checked?" at bounding box center [435, 194] width 158 height 24
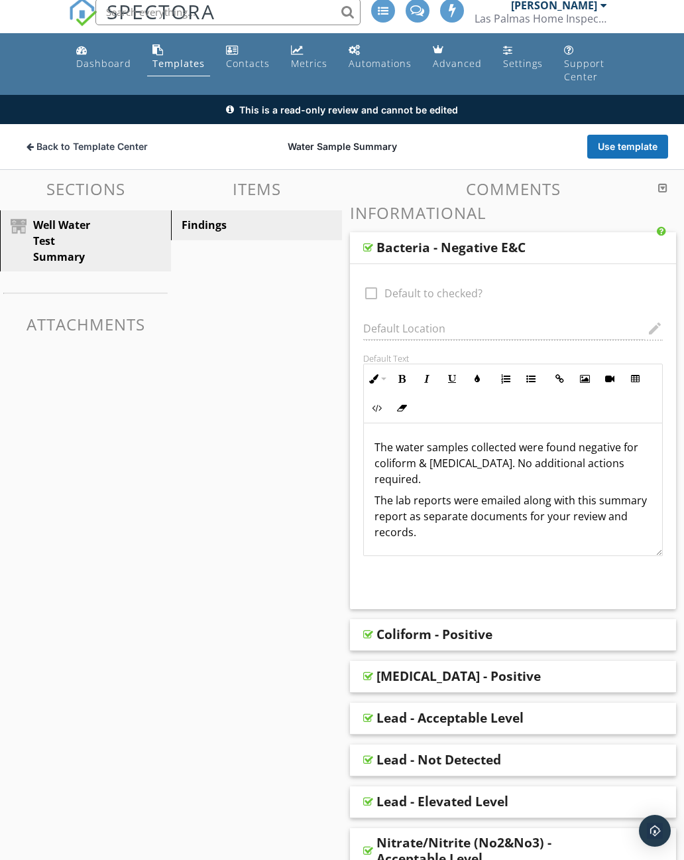
scroll to position [0, 0]
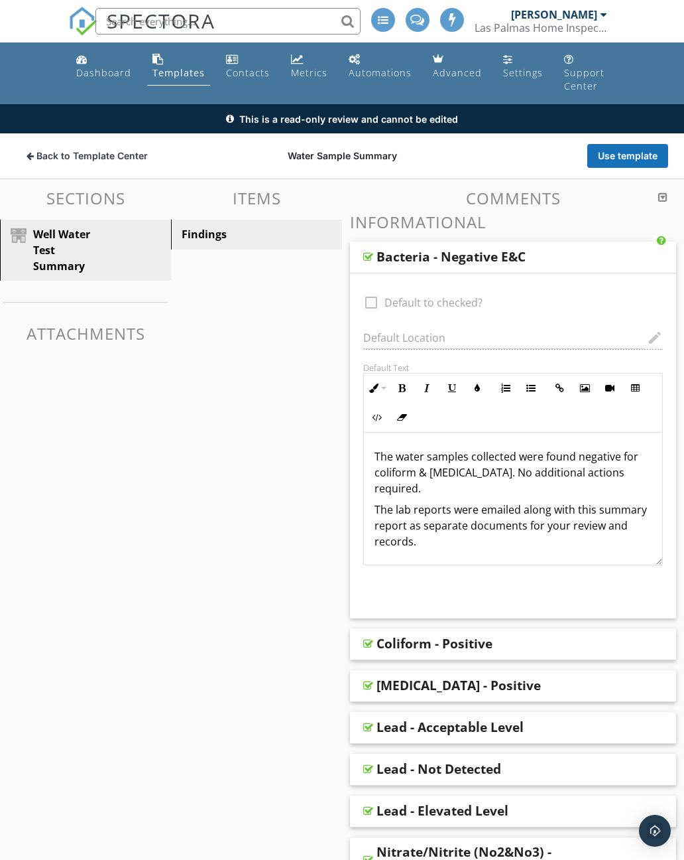
click at [83, 166] on button "Back to Template Center Back" at bounding box center [87, 156] width 143 height 24
